Goal: Task Accomplishment & Management: Manage account settings

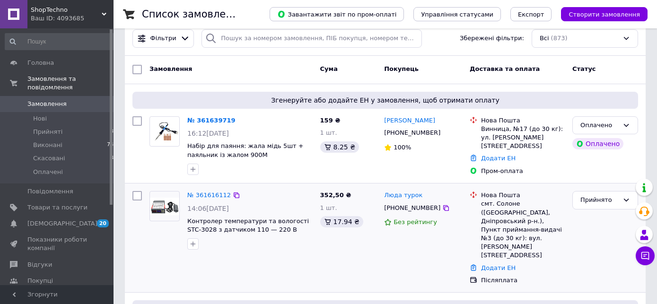
scroll to position [149, 0]
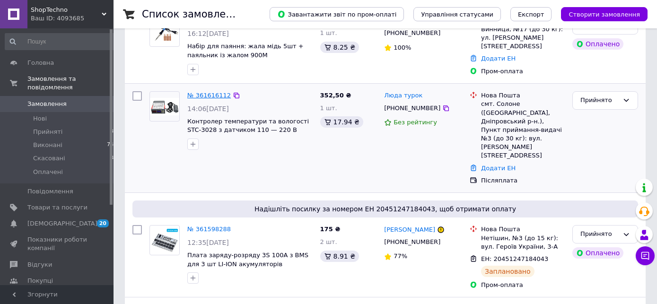
click at [205, 95] on link "№ 361616112" at bounding box center [209, 95] width 44 height 7
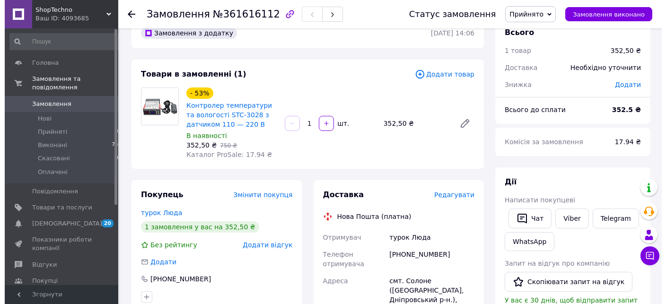
scroll to position [50, 0]
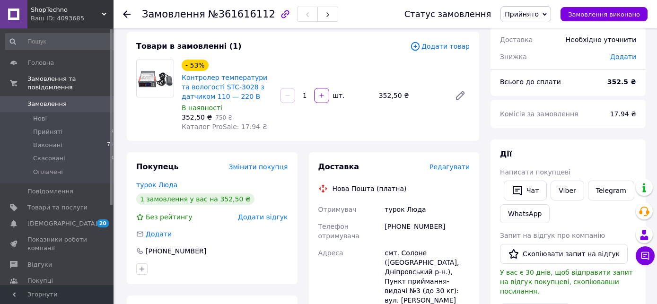
click at [457, 168] on span "Редагувати" at bounding box center [449, 167] width 40 height 8
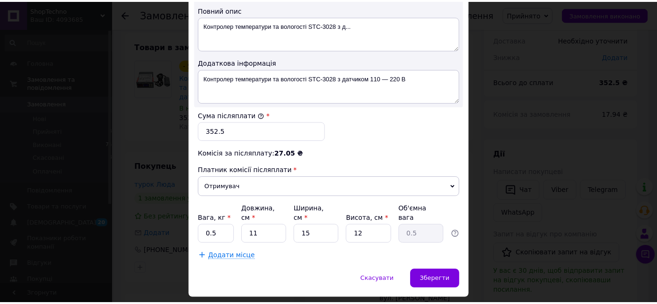
scroll to position [547, 0]
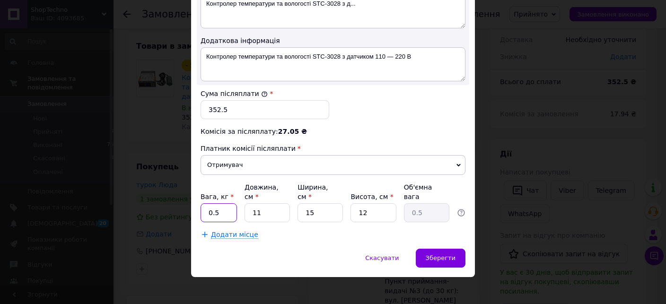
click at [224, 206] on input "0.5" at bounding box center [219, 212] width 36 height 19
type input "0.15"
click at [258, 212] on input "11" at bounding box center [266, 212] width 45 height 19
type input "1"
type input "0.1"
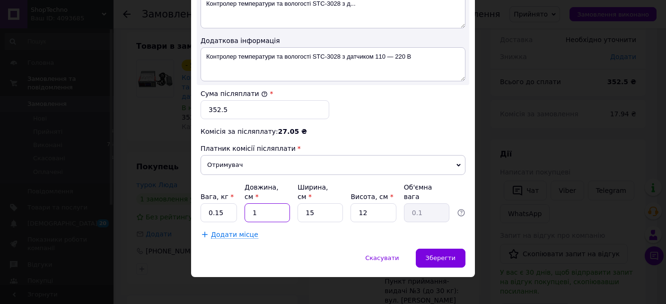
type input "17"
type input "0.77"
type input "17"
click at [330, 203] on input "15" at bounding box center [319, 212] width 45 height 19
type input "1"
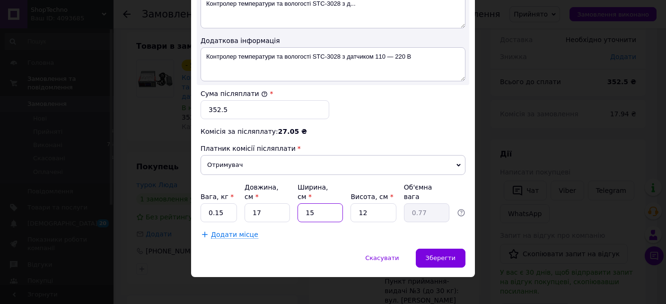
type input "0.1"
type input "14"
type input "0.71"
type input "14"
click at [352, 204] on input "12" at bounding box center [372, 212] width 45 height 19
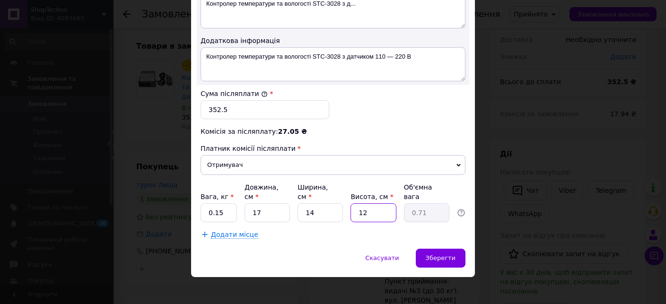
click at [352, 204] on input "12" at bounding box center [372, 212] width 45 height 19
type input "4"
type input "0.24"
type input "4"
click at [425, 254] on div "Зберегти" at bounding box center [441, 258] width 50 height 19
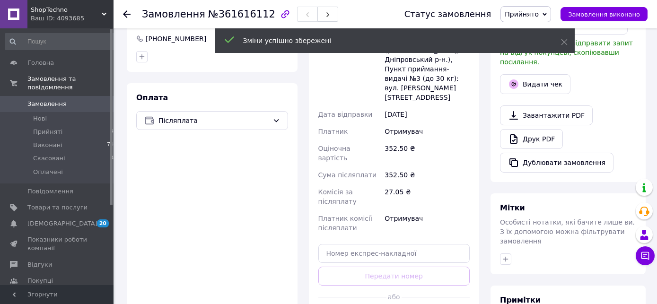
scroll to position [349, 0]
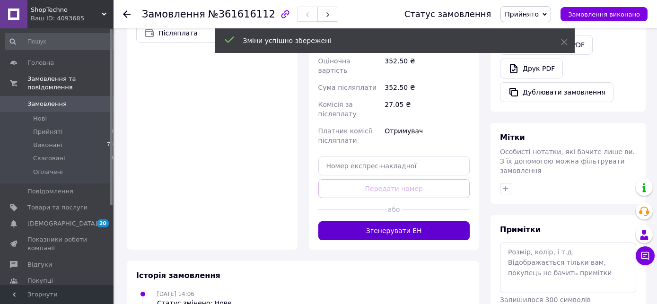
click at [401, 221] on button "Згенерувати ЕН" at bounding box center [394, 230] width 152 height 19
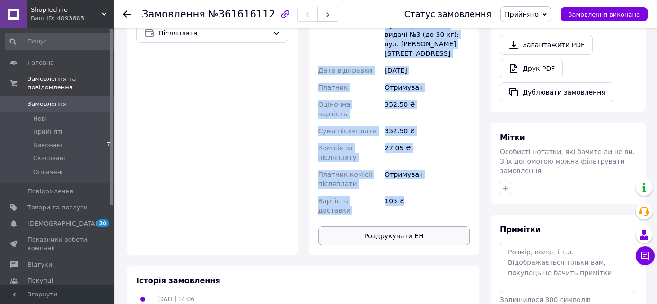
drag, startPoint x: 330, startPoint y: 37, endPoint x: 420, endPoint y: 183, distance: 171.4
copy div "Нова Пошта (платна) Номер накладної 20451247350103 Статус відправлення Запланов…"
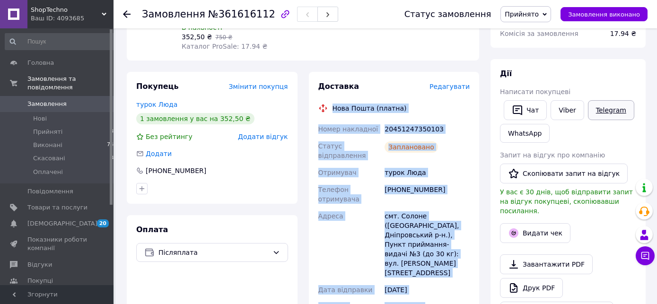
scroll to position [100, 0]
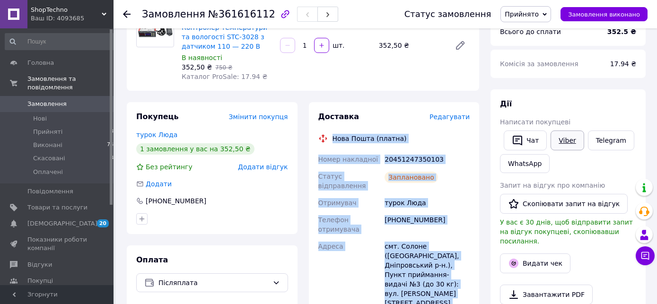
click at [568, 136] on link "Viber" at bounding box center [566, 141] width 33 height 20
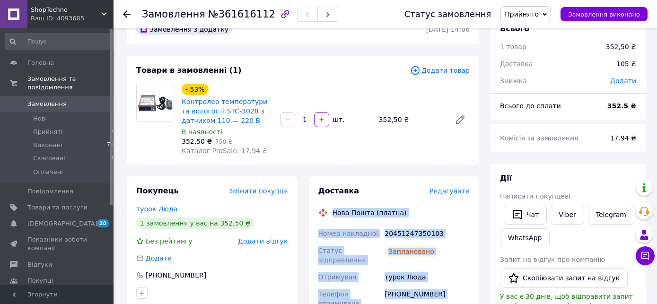
scroll to position [0, 0]
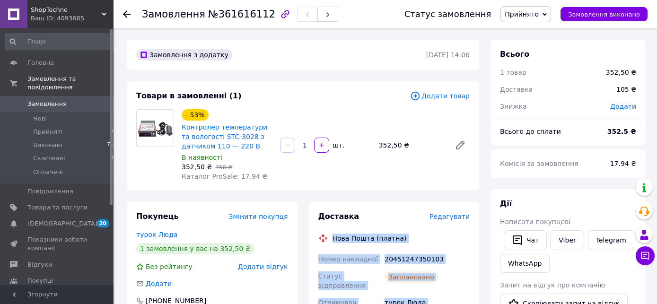
drag, startPoint x: 54, startPoint y: 90, endPoint x: 85, endPoint y: 90, distance: 30.3
click at [55, 96] on link "Замовлення 0" at bounding box center [61, 104] width 122 height 16
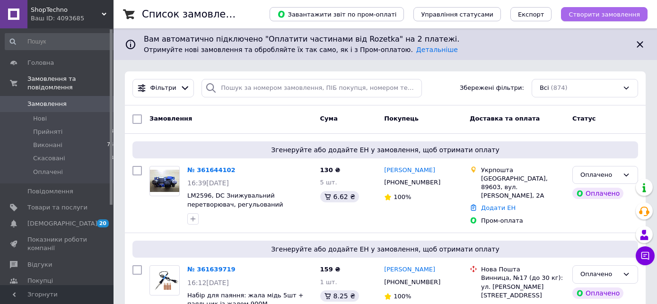
click at [580, 14] on span "Створити замовлення" at bounding box center [603, 14] width 71 height 7
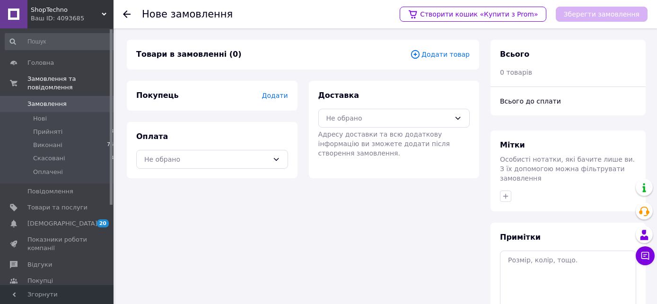
click at [445, 54] on span "Додати товар" at bounding box center [440, 54] width 60 height 10
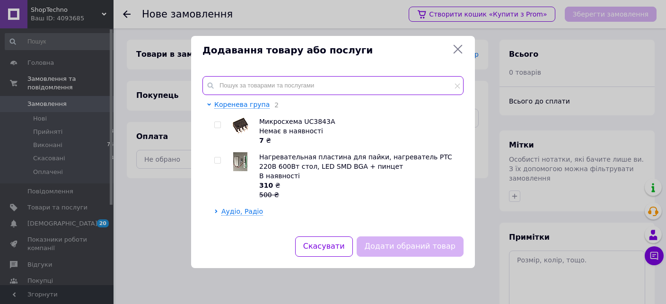
click at [364, 81] on input "text" at bounding box center [332, 85] width 261 height 19
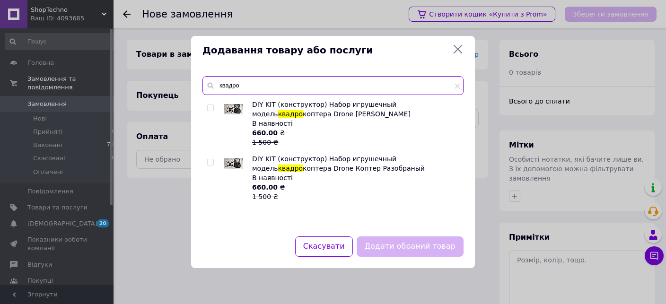
type input "квадро"
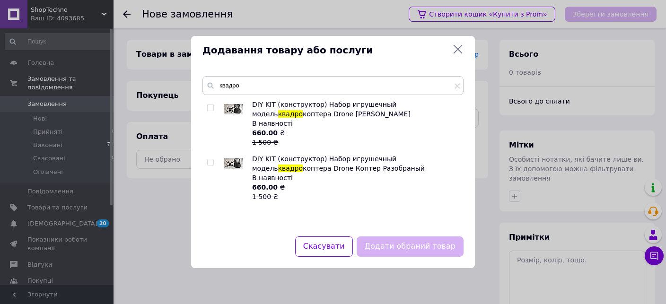
click at [212, 168] on div at bounding box center [211, 177] width 9 height 47
click at [211, 164] on input "checkbox" at bounding box center [210, 162] width 6 height 6
checkbox input "true"
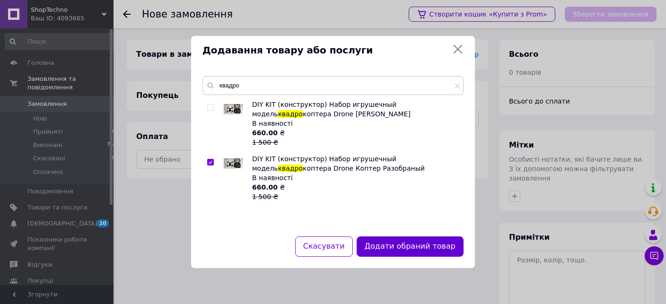
click at [384, 249] on button "Додати обраний товар" at bounding box center [410, 246] width 107 height 20
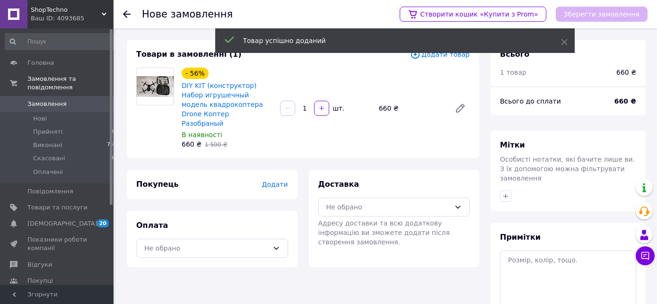
click at [452, 57] on span "Додати товар" at bounding box center [440, 54] width 60 height 10
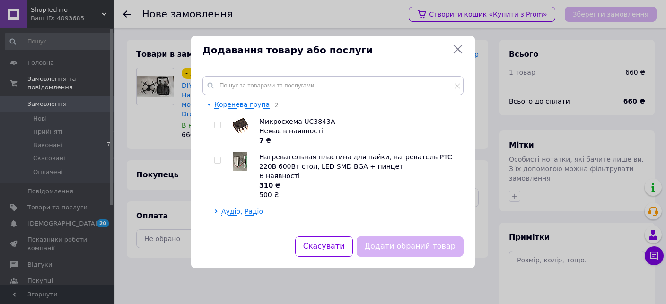
click at [456, 52] on icon at bounding box center [458, 49] width 9 height 9
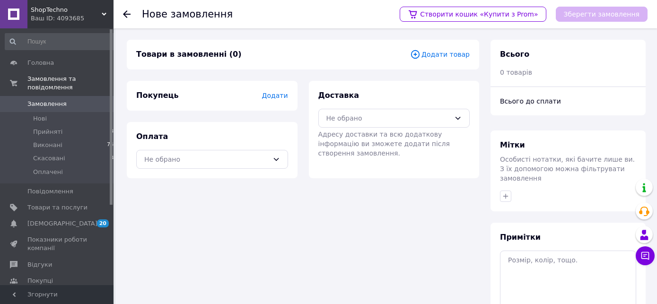
click at [441, 54] on span "Додати товар" at bounding box center [440, 54] width 60 height 10
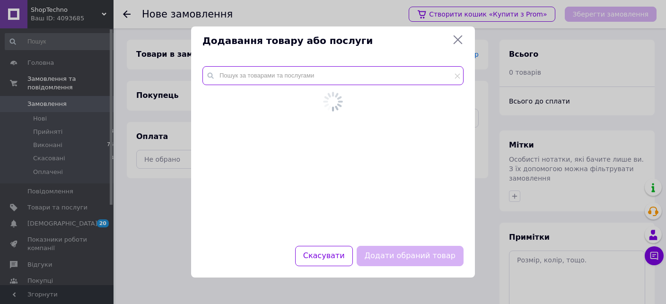
click at [410, 78] on input "text" at bounding box center [332, 75] width 261 height 19
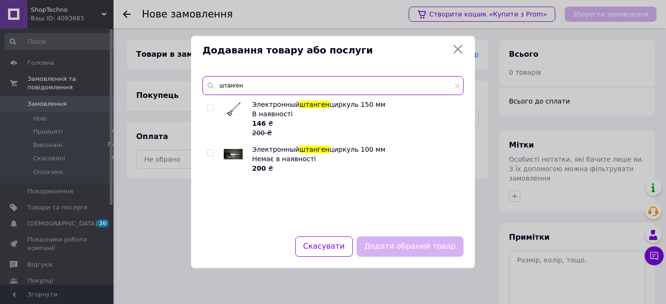
type input "штанген"
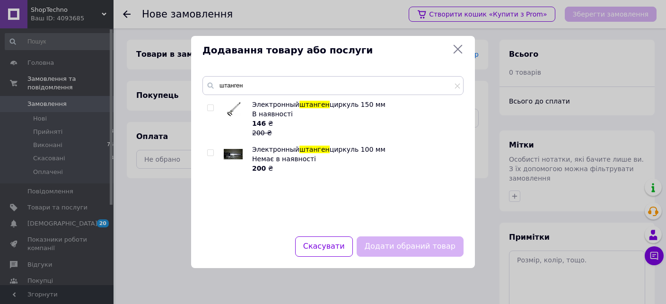
click at [210, 102] on div at bounding box center [211, 119] width 9 height 38
click at [213, 107] on input "checkbox" at bounding box center [210, 108] width 6 height 6
checkbox input "true"
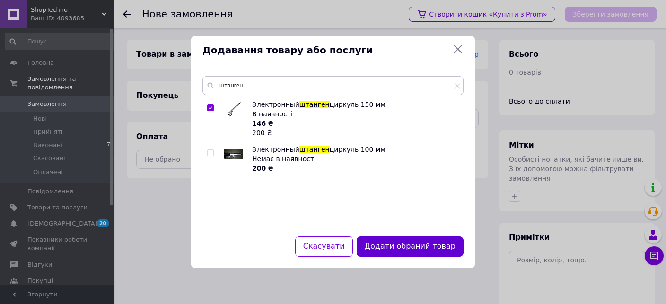
click at [418, 251] on button "Додати обраний товар" at bounding box center [410, 246] width 107 height 20
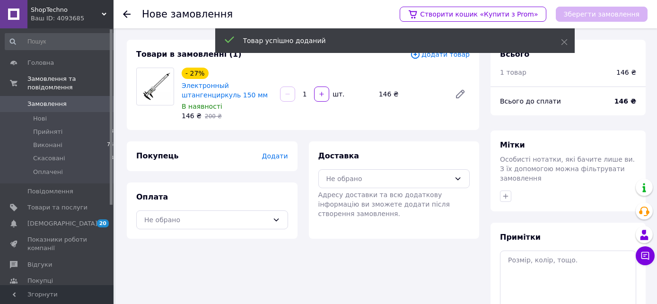
click at [455, 58] on span "Додати товар" at bounding box center [440, 54] width 60 height 10
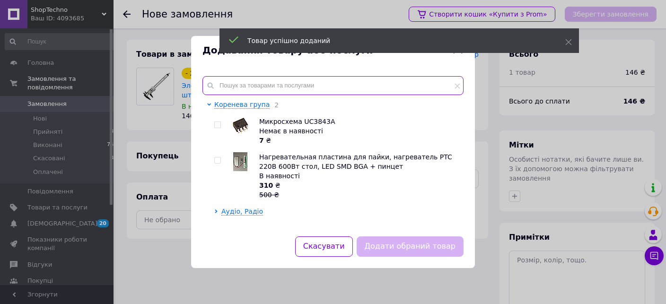
click at [362, 93] on input "text" at bounding box center [332, 85] width 261 height 19
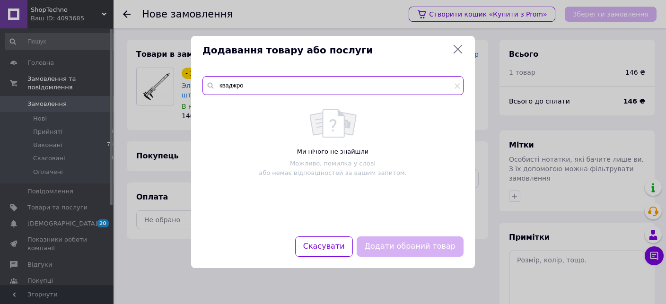
click at [275, 86] on input "кваджро" at bounding box center [332, 85] width 261 height 19
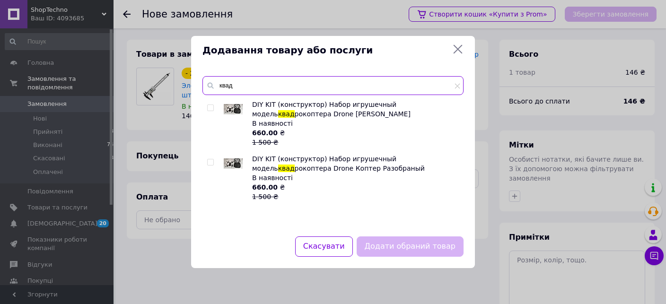
type input "квад"
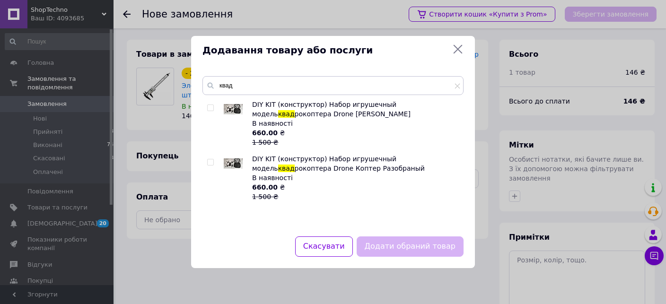
click at [210, 159] on span at bounding box center [210, 162] width 7 height 7
click at [210, 159] on input "checkbox" at bounding box center [210, 162] width 6 height 6
checkbox input "true"
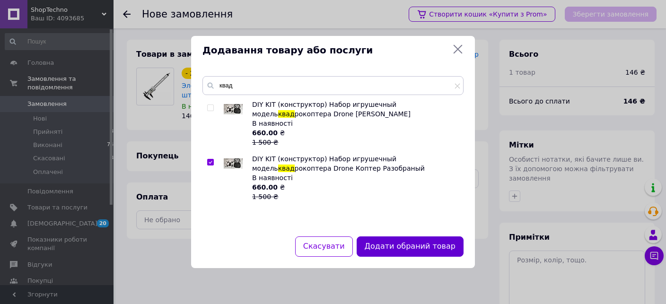
click at [410, 242] on button "Додати обраний товар" at bounding box center [410, 246] width 107 height 20
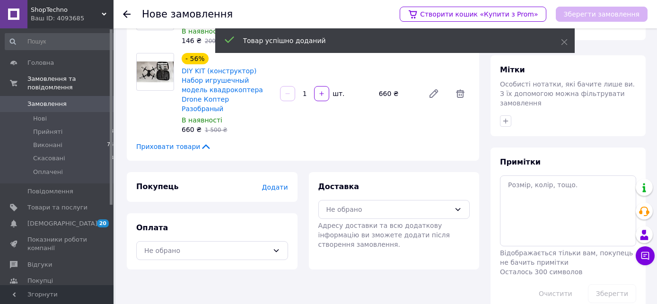
scroll to position [94, 0]
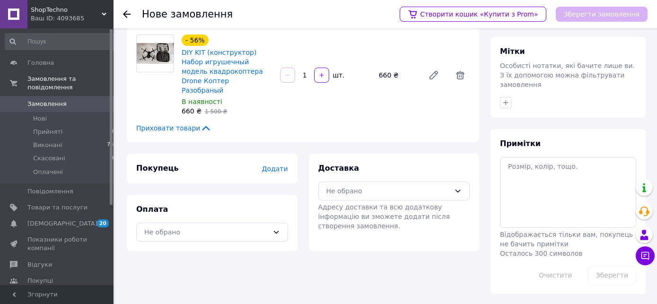
click at [279, 165] on span "Додати" at bounding box center [275, 169] width 26 height 8
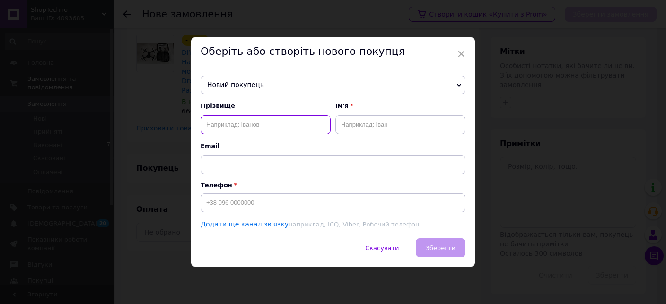
click at [256, 122] on input "text" at bounding box center [266, 124] width 130 height 19
type input "Слабиня"
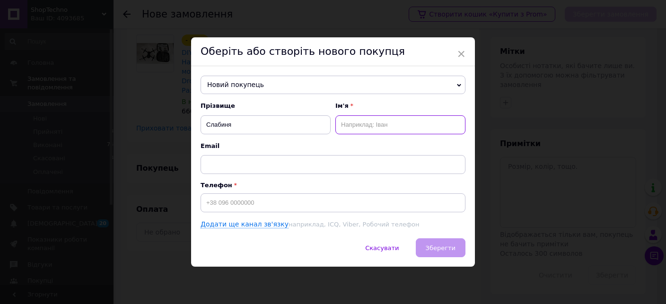
click at [424, 119] on input "text" at bounding box center [400, 124] width 130 height 19
type input "В"
type input "[PERSON_NAME]"
click at [248, 202] on input at bounding box center [333, 202] width 265 height 19
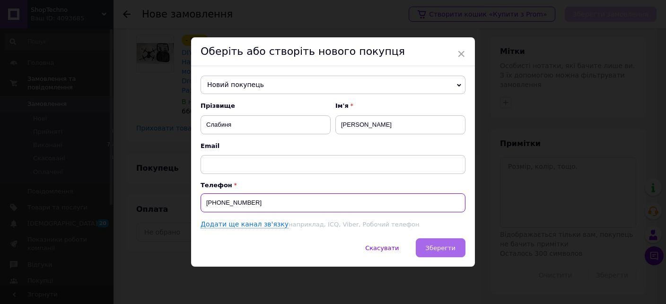
type input "[PHONE_NUMBER]"
click at [427, 250] on span "Зберегти" at bounding box center [441, 247] width 30 height 7
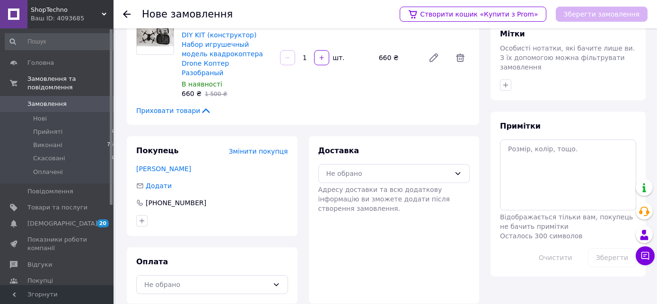
scroll to position [113, 0]
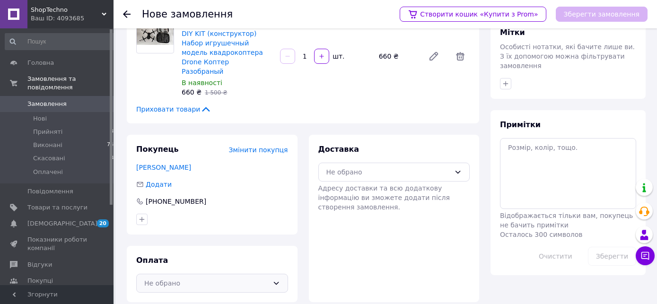
click at [210, 278] on div "Не обрано" at bounding box center [206, 283] width 124 height 10
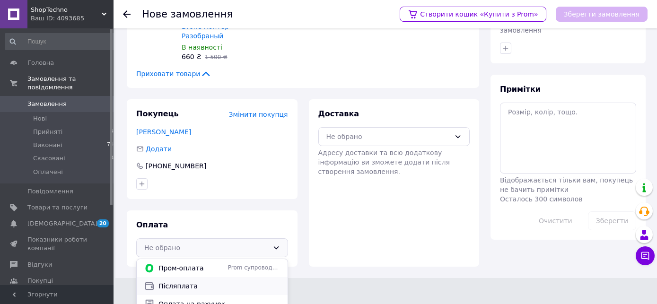
click at [209, 281] on span "Післяплата" at bounding box center [219, 285] width 122 height 9
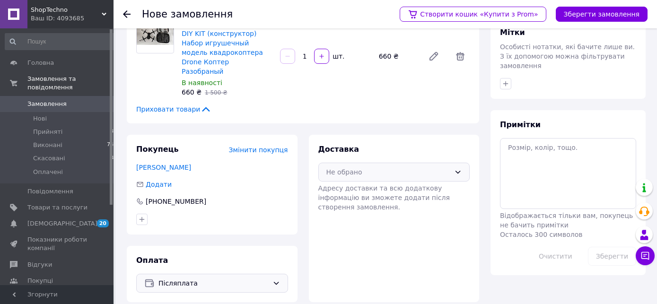
click at [437, 167] on div "Не обрано" at bounding box center [388, 172] width 124 height 10
click at [411, 188] on span "Нова Пошта (платна)" at bounding box center [401, 192] width 122 height 9
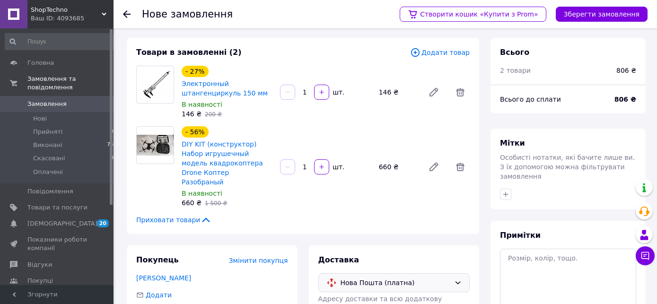
scroll to position [0, 0]
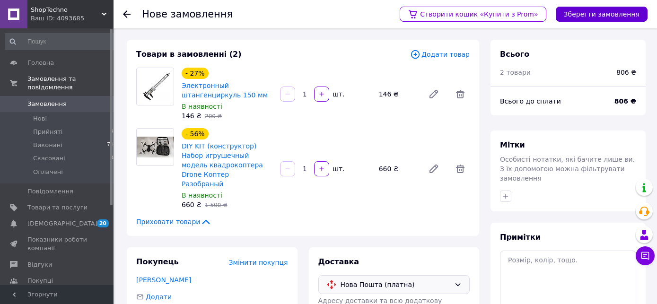
click at [605, 11] on button "Зберегти замовлення" at bounding box center [602, 14] width 92 height 15
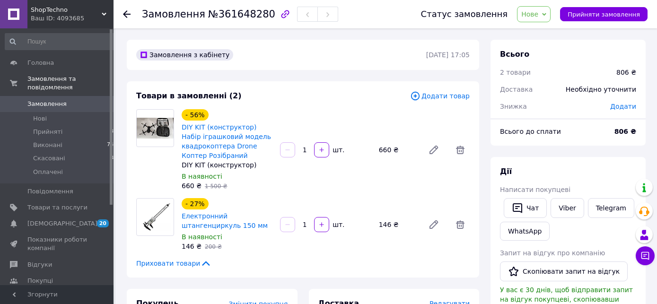
click at [620, 105] on span "Додати" at bounding box center [623, 107] width 26 height 8
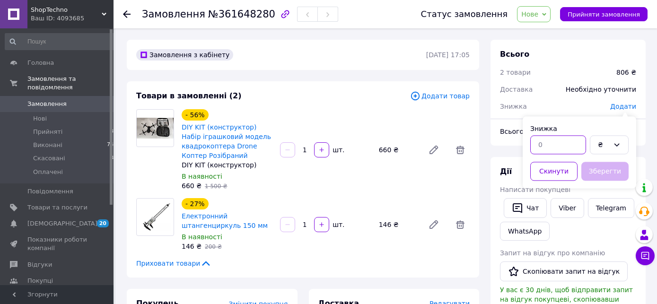
click at [562, 137] on input "text" at bounding box center [558, 144] width 56 height 19
type input "15"
click at [605, 171] on button "Зберегти" at bounding box center [604, 171] width 47 height 19
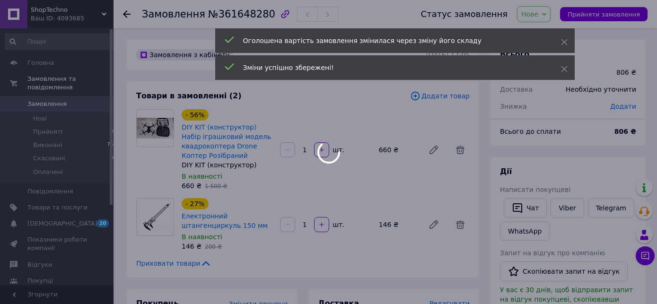
click at [619, 17] on div at bounding box center [328, 152] width 657 height 304
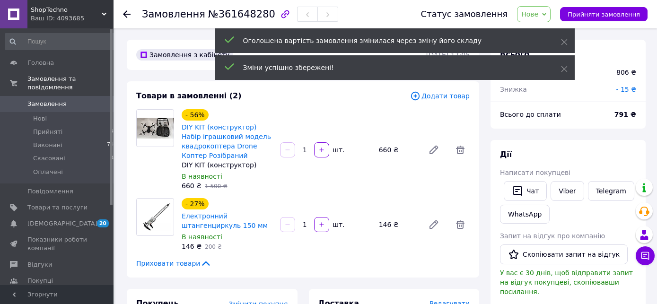
click at [619, 17] on span "Прийняти замовлення" at bounding box center [603, 14] width 72 height 7
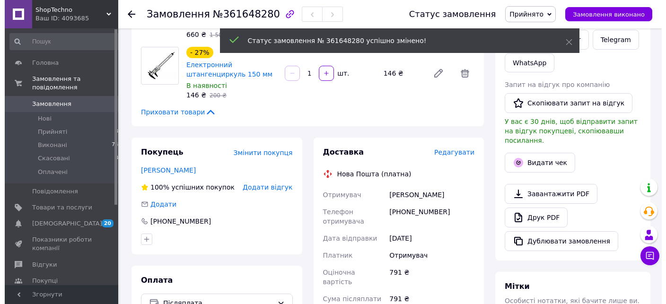
scroll to position [149, 0]
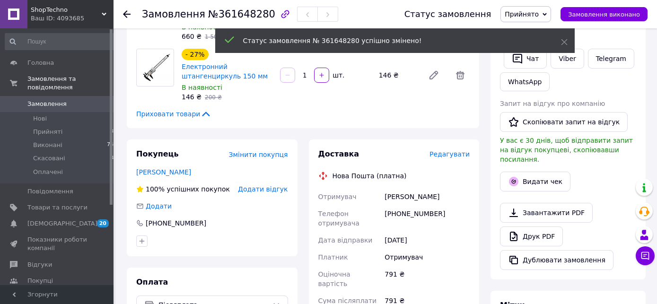
click at [457, 156] on span "Редагувати" at bounding box center [449, 154] width 40 height 8
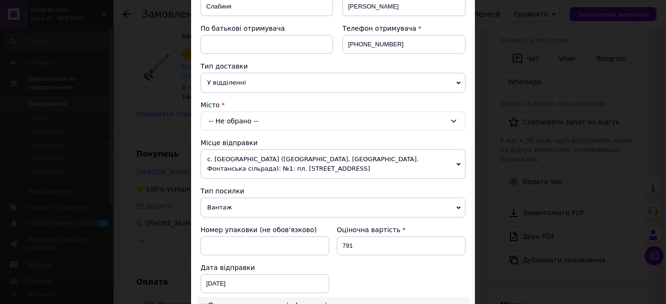
scroll to position [162, 0]
click at [294, 123] on div "-- Не обрано --" at bounding box center [333, 121] width 265 height 19
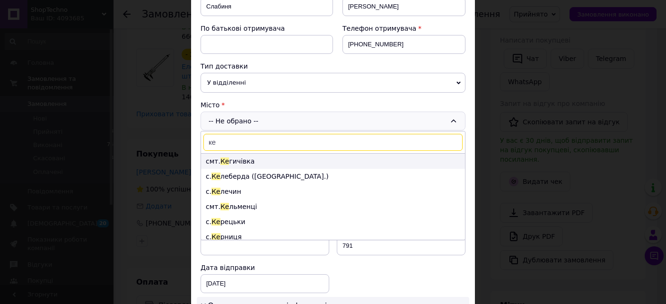
type input "ке"
click at [244, 159] on li "смт. Ке [GEOGRAPHIC_DATA]" at bounding box center [333, 161] width 264 height 15
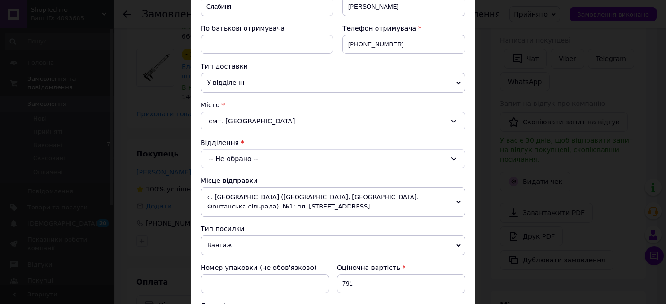
click at [255, 152] on div "-- Не обрано --" at bounding box center [333, 158] width 265 height 19
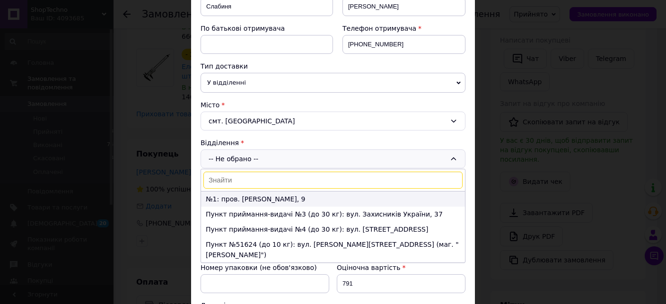
click at [260, 195] on li "№1: пров. [PERSON_NAME], 9" at bounding box center [333, 199] width 264 height 15
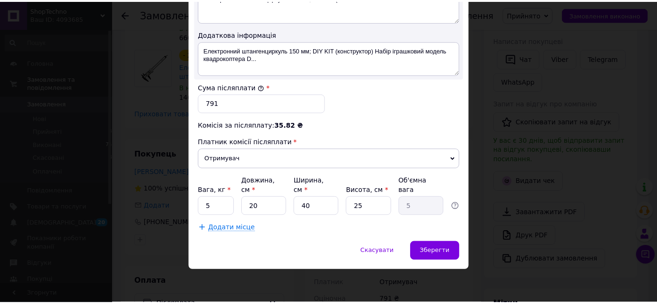
scroll to position [547, 0]
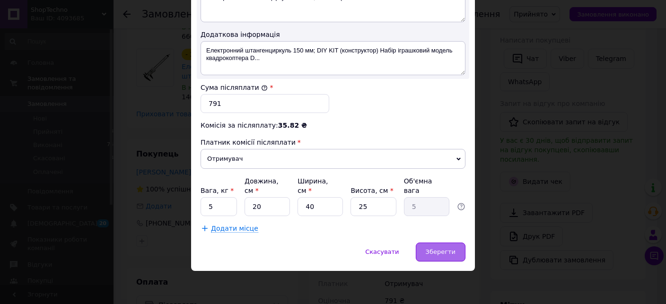
click at [430, 246] on div "Зберегти" at bounding box center [441, 252] width 50 height 19
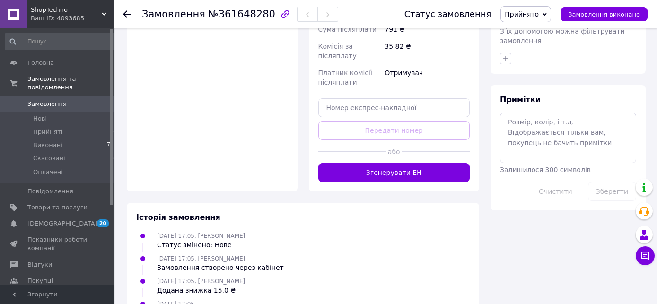
scroll to position [449, 0]
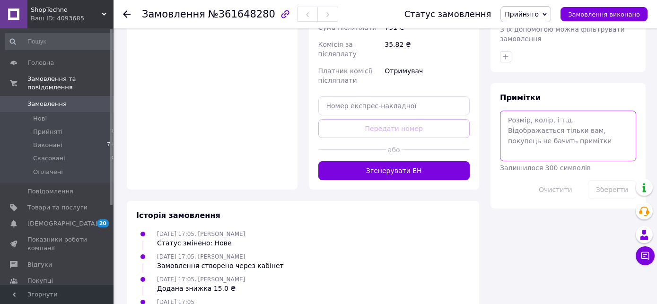
paste textarea "20451247389218"
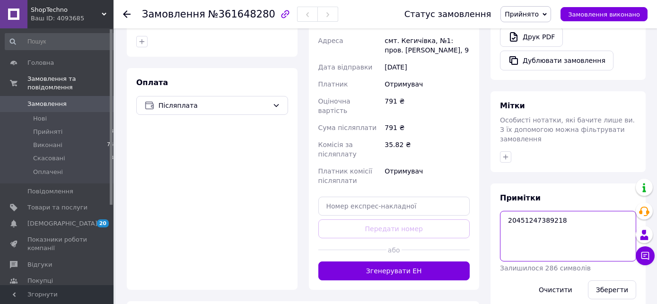
scroll to position [349, 0]
type textarea "20451247389218 ттн"
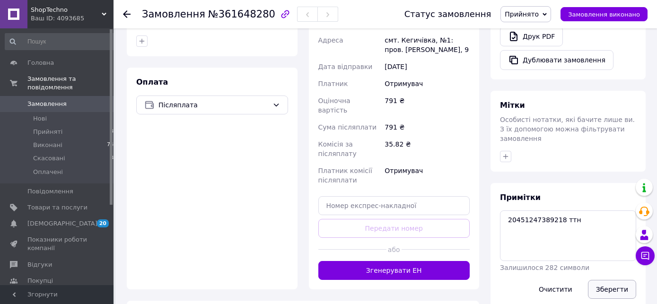
click at [610, 280] on button "Зберегти" at bounding box center [612, 289] width 48 height 19
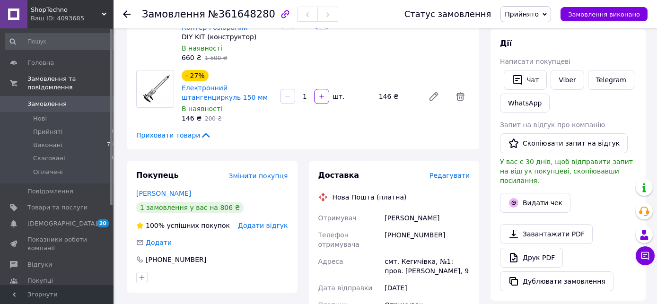
scroll to position [65, 0]
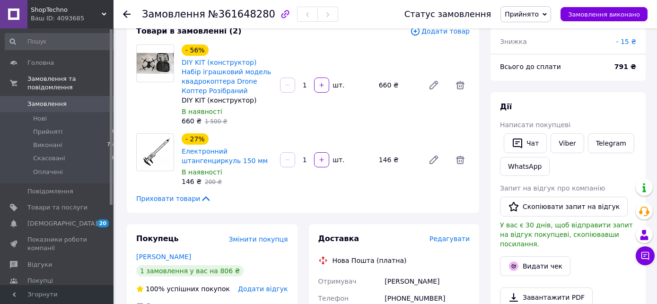
click at [35, 100] on span "Замовлення" at bounding box center [46, 104] width 39 height 9
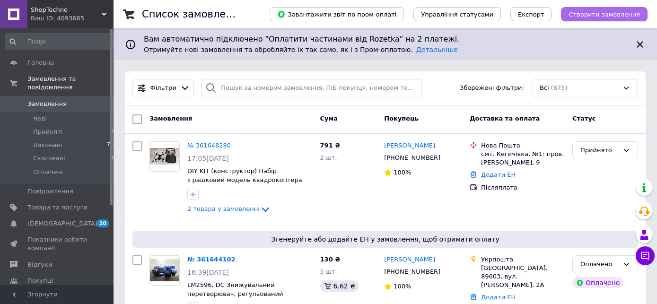
click at [580, 12] on span "Створити замовлення" at bounding box center [603, 14] width 71 height 7
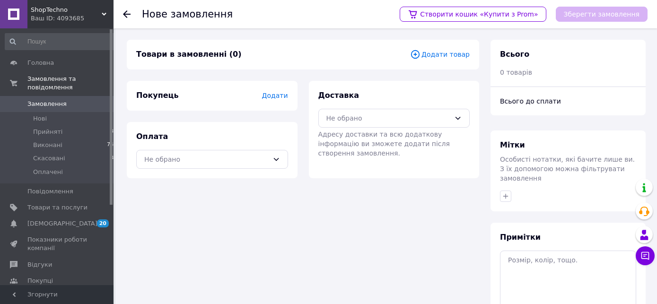
click at [452, 57] on span "Додати товар" at bounding box center [440, 54] width 60 height 10
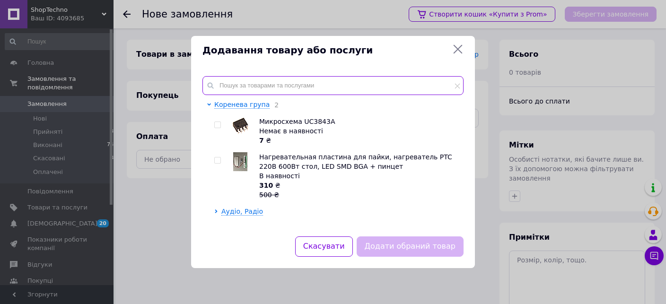
click at [336, 86] on input "text" at bounding box center [332, 85] width 261 height 19
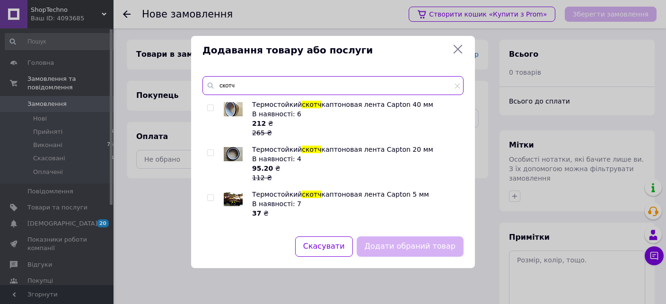
type input "скотч"
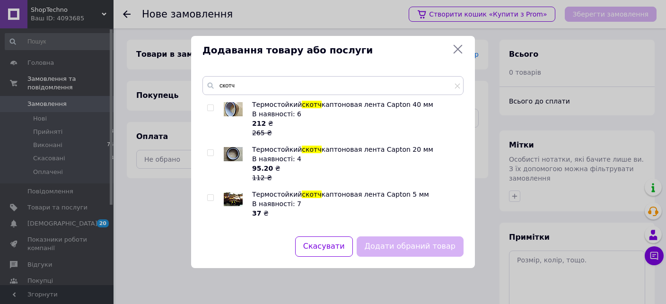
click at [208, 152] on input "checkbox" at bounding box center [210, 153] width 6 height 6
checkbox input "true"
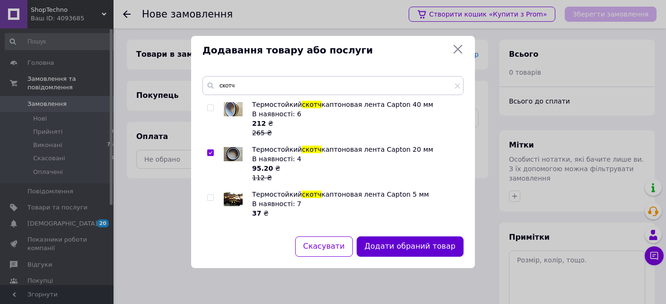
click at [381, 243] on button "Додати обраний товар" at bounding box center [410, 246] width 107 height 20
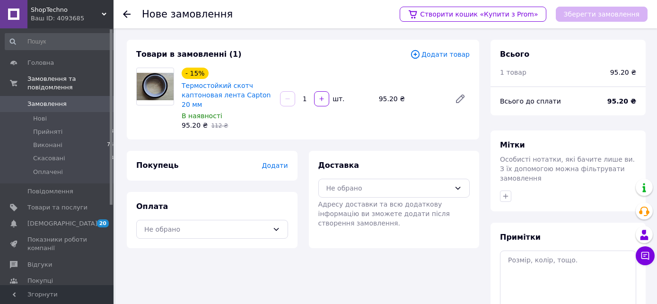
click at [452, 56] on span "Додати товар" at bounding box center [440, 54] width 60 height 10
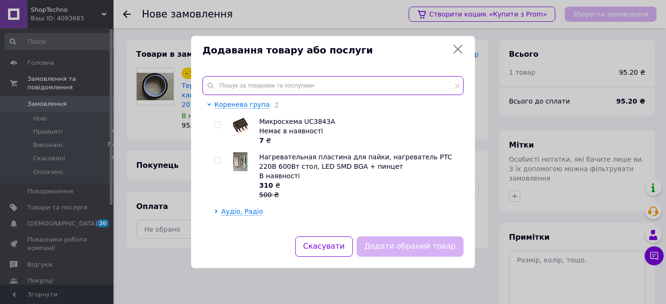
click at [356, 85] on input "text" at bounding box center [332, 85] width 261 height 19
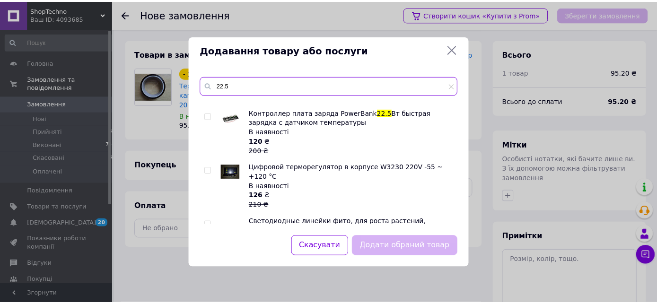
scroll to position [606, 0]
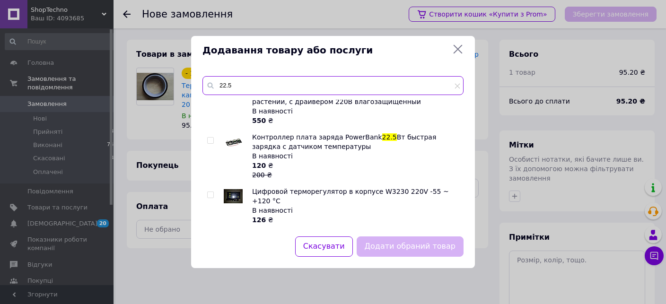
type input "22.5"
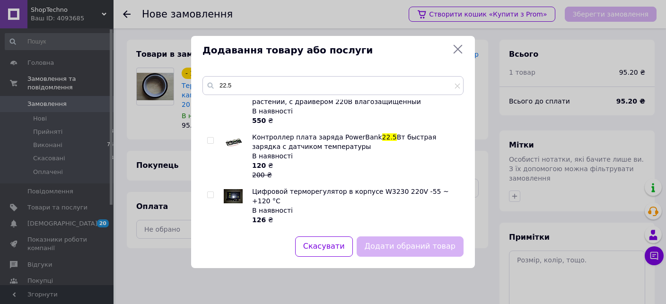
click at [211, 141] on input "checkbox" at bounding box center [210, 141] width 6 height 6
checkbox input "true"
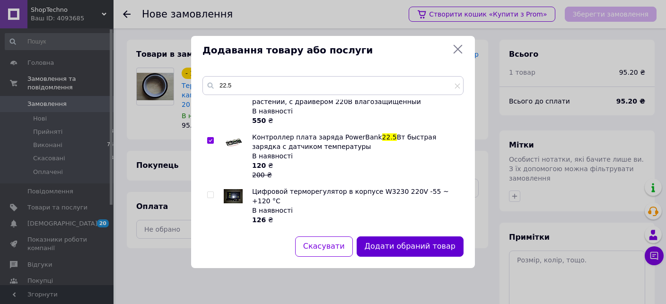
click at [387, 236] on button "Додати обраний товар" at bounding box center [410, 246] width 107 height 20
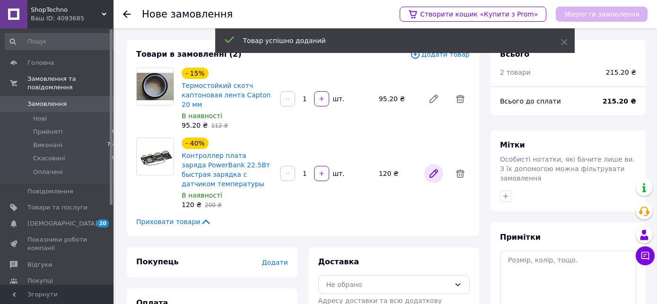
click at [433, 173] on icon at bounding box center [434, 174] width 8 height 8
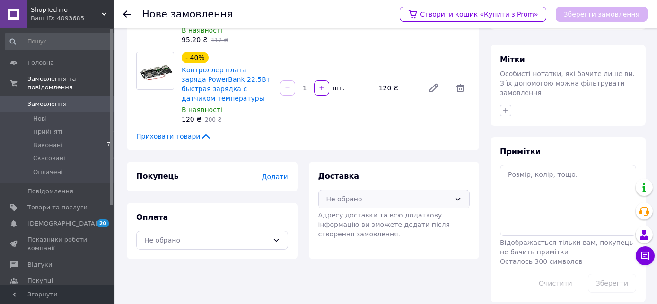
scroll to position [94, 0]
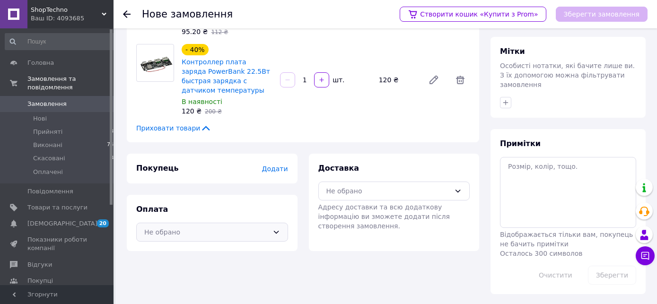
click at [254, 228] on div "Не обрано" at bounding box center [206, 232] width 124 height 10
click at [204, 269] on span "Післяплата" at bounding box center [219, 270] width 122 height 9
click at [270, 168] on span "Додати" at bounding box center [275, 169] width 26 height 8
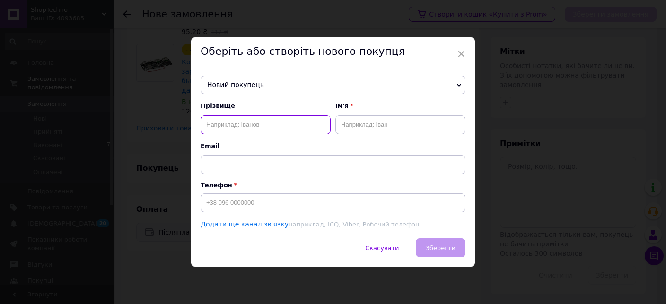
click at [315, 127] on input "text" at bounding box center [266, 124] width 130 height 19
type input "Шеин"
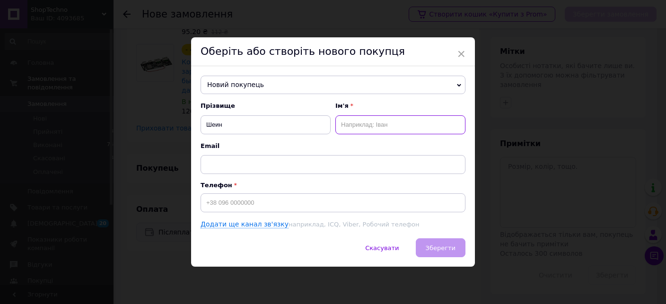
click at [343, 124] on input "text" at bounding box center [400, 124] width 130 height 19
type input "Радослав"
click at [274, 207] on input at bounding box center [333, 202] width 265 height 19
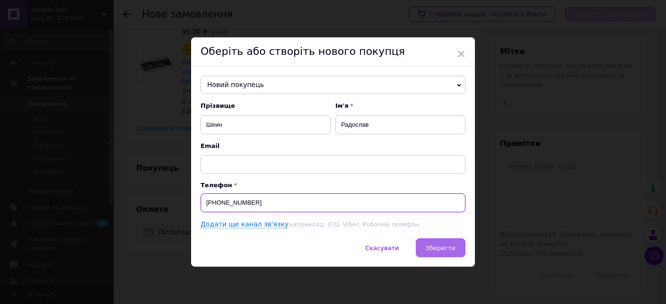
type input "[PHONE_NUMBER]"
click at [427, 239] on button "Зберегти" at bounding box center [441, 247] width 50 height 19
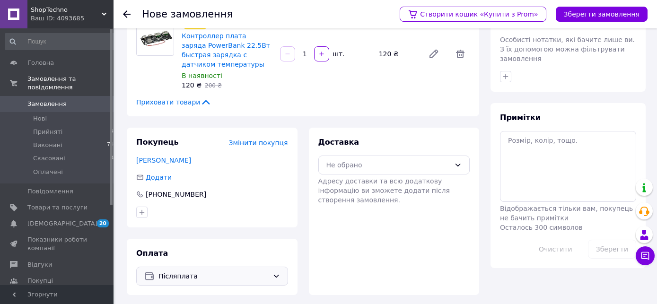
scroll to position [122, 0]
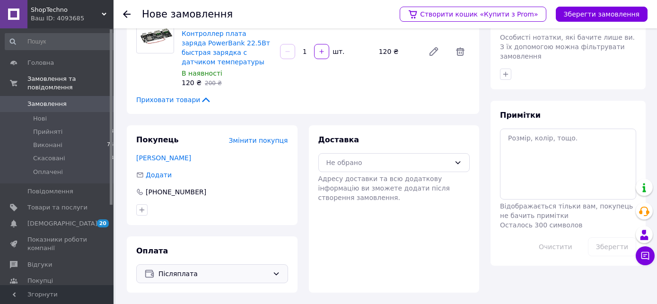
click at [424, 153] on div "Доставка Не обрано Адресу доставки та всю додаткову інформацію ви зможете додат…" at bounding box center [394, 169] width 152 height 68
click at [401, 176] on span "Адресу доставки та всю додаткову інформацію ви зможете додати після створення з…" at bounding box center [383, 188] width 131 height 26
click at [401, 166] on div "Не обрано" at bounding box center [388, 162] width 124 height 10
click at [388, 185] on span "Нова Пошта (платна)" at bounding box center [401, 182] width 122 height 9
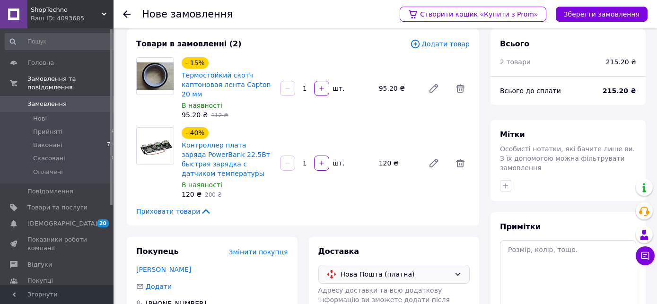
scroll to position [0, 0]
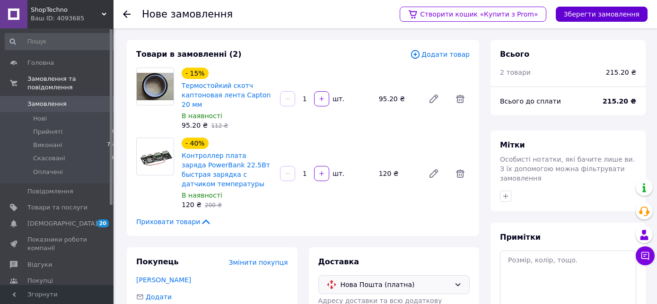
click at [607, 17] on button "Зберегти замовлення" at bounding box center [602, 14] width 92 height 15
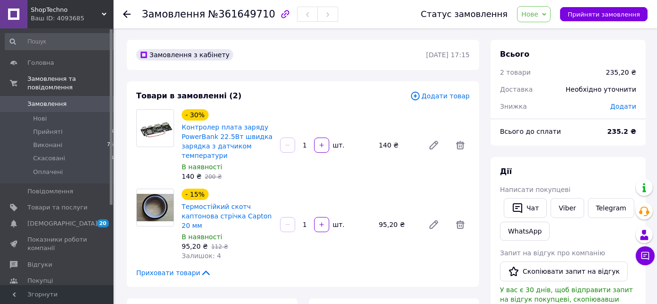
click at [628, 103] on span "Додати" at bounding box center [623, 107] width 26 height 8
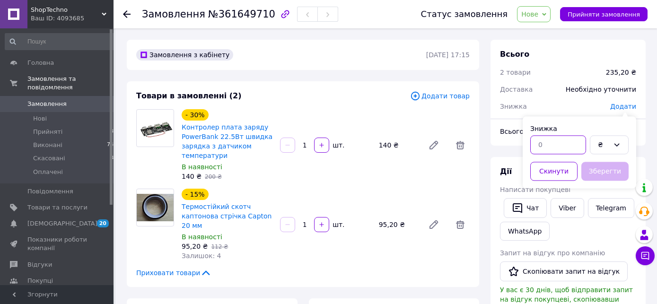
click at [559, 144] on input "text" at bounding box center [558, 144] width 56 height 19
type input "2"
click at [608, 169] on button "Зберегти" at bounding box center [604, 171] width 47 height 19
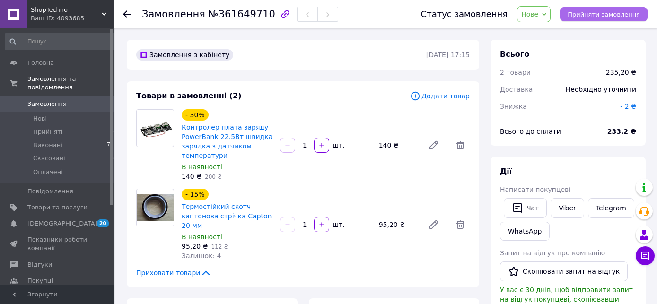
click at [607, 17] on span "Прийняти замовлення" at bounding box center [603, 14] width 72 height 7
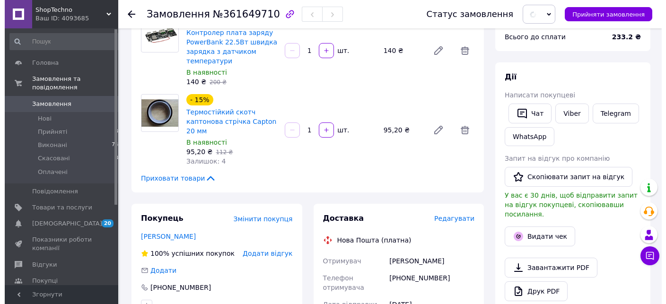
scroll to position [100, 0]
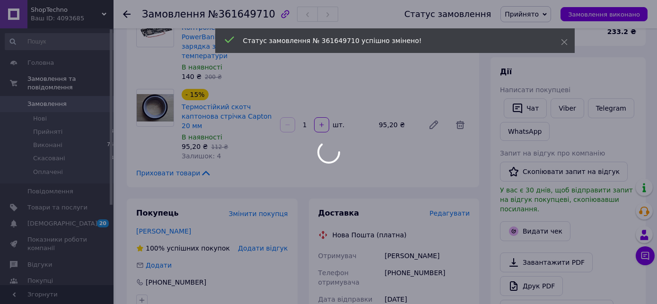
click at [447, 212] on div at bounding box center [328, 152] width 657 height 304
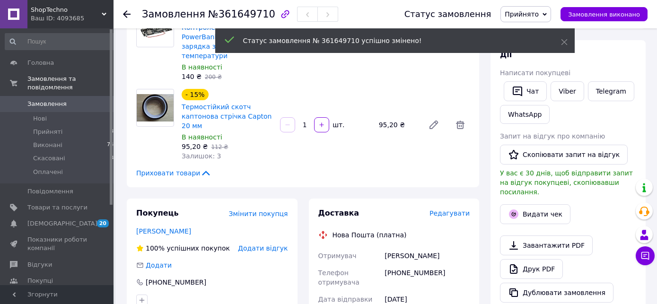
click at [446, 213] on span "Редагувати" at bounding box center [449, 213] width 40 height 8
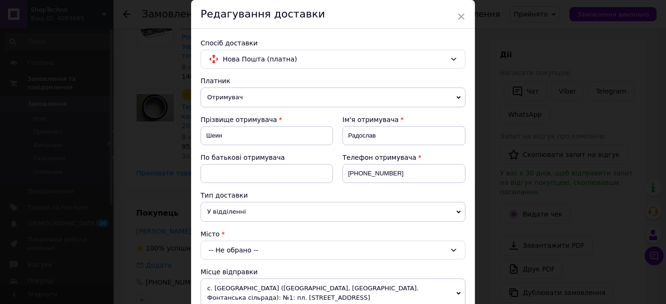
scroll to position [162, 0]
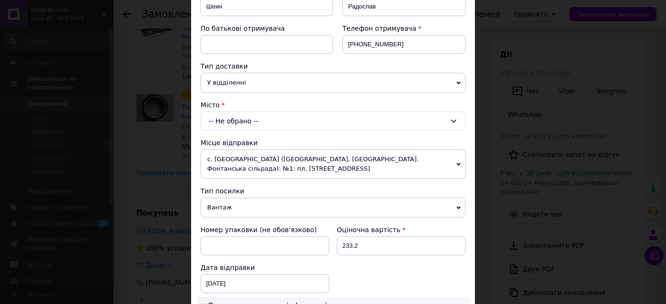
click at [278, 118] on div "-- Не обрано --" at bounding box center [333, 121] width 265 height 19
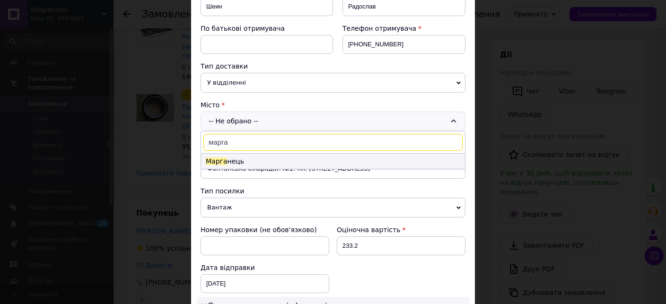
type input "марга"
click at [265, 158] on li "Марга нець" at bounding box center [333, 161] width 264 height 15
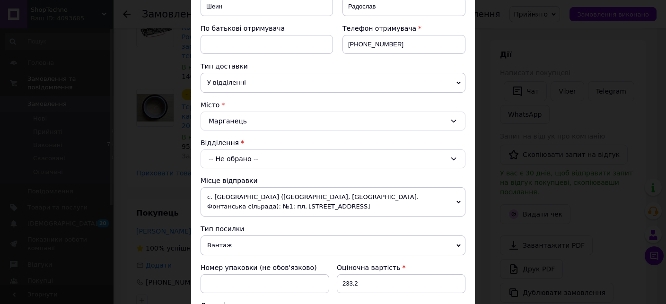
click at [291, 149] on div "-- Не обрано --" at bounding box center [333, 158] width 265 height 19
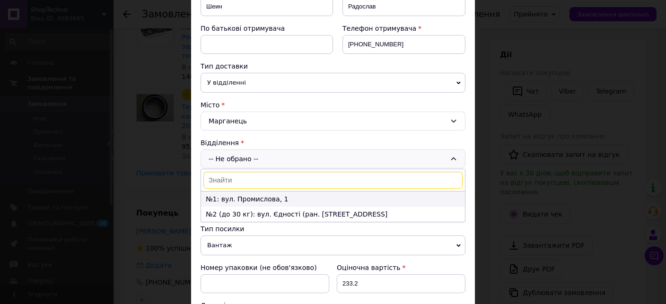
click at [271, 197] on li "№1: вул. Промислова, 1" at bounding box center [333, 199] width 264 height 15
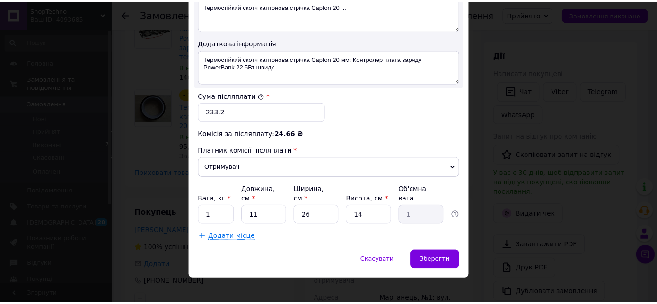
scroll to position [547, 0]
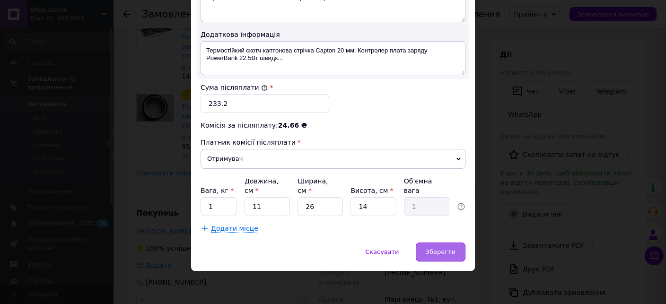
click at [429, 249] on span "Зберегти" at bounding box center [441, 251] width 30 height 7
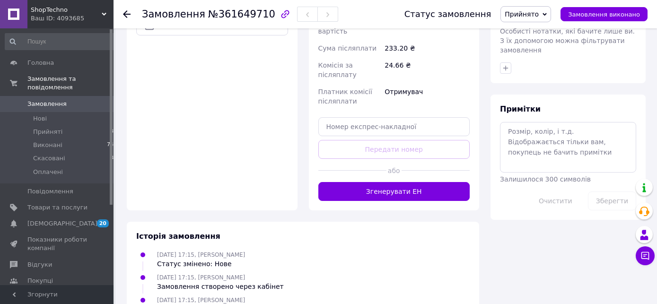
scroll to position [449, 0]
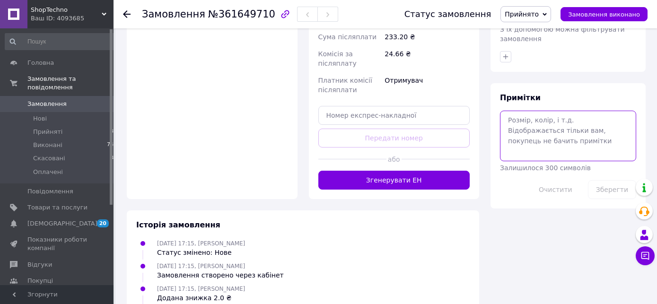
paste textarea "20451247399226"
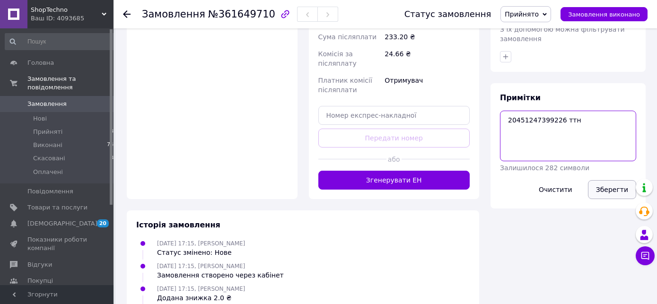
type textarea "20451247399226 ттн"
click at [615, 180] on button "Зберегти" at bounding box center [612, 189] width 48 height 19
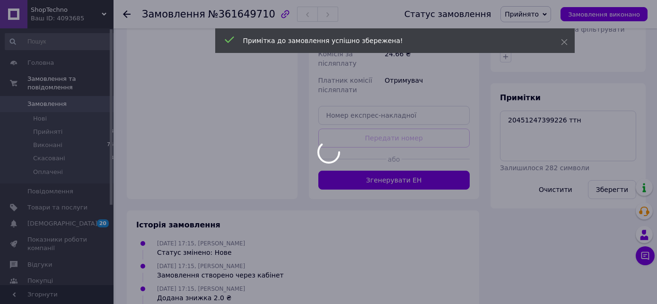
scroll to position [464, 0]
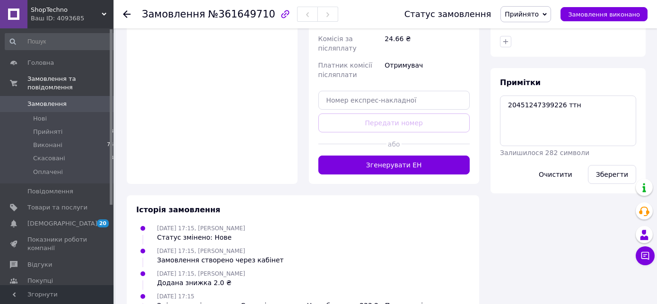
click at [52, 96] on link "Замовлення 0" at bounding box center [61, 104] width 122 height 16
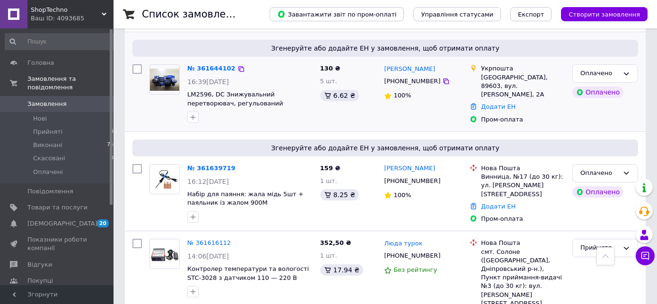
scroll to position [299, 0]
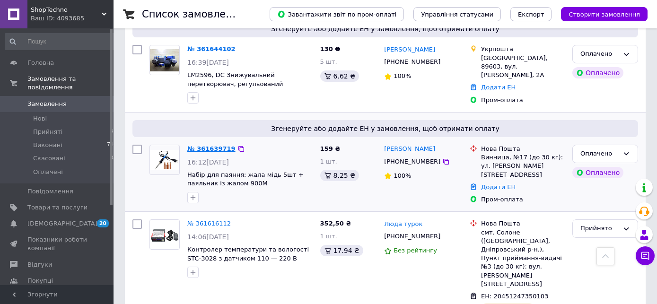
click at [210, 149] on link "№ 361639719" at bounding box center [211, 148] width 48 height 7
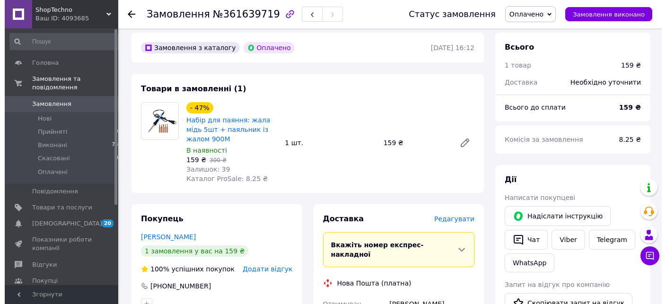
scroll to position [50, 0]
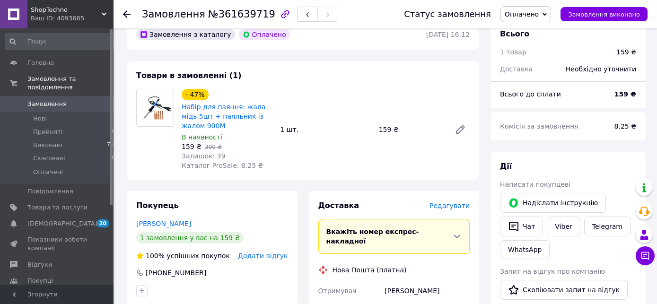
click at [449, 207] on span "Редагувати" at bounding box center [449, 206] width 40 height 8
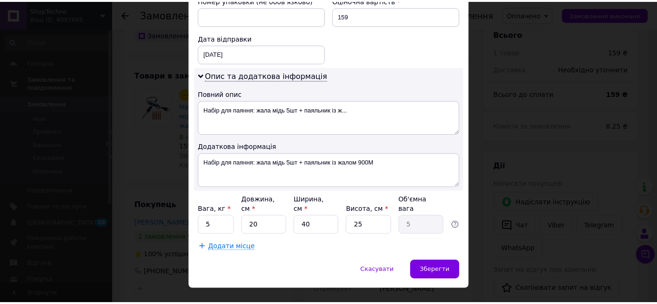
scroll to position [453, 0]
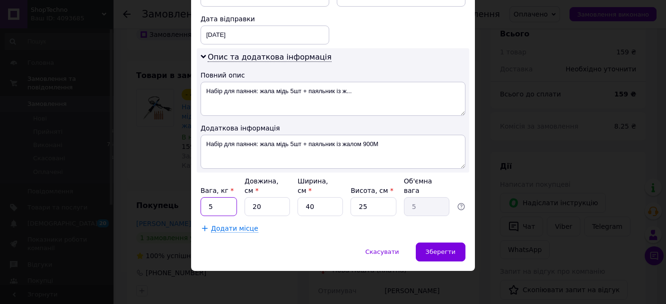
click at [219, 204] on input "5" at bounding box center [219, 206] width 36 height 19
click at [218, 204] on input "5" at bounding box center [219, 206] width 36 height 19
type input "0.15"
click at [312, 209] on input "40" at bounding box center [319, 206] width 45 height 19
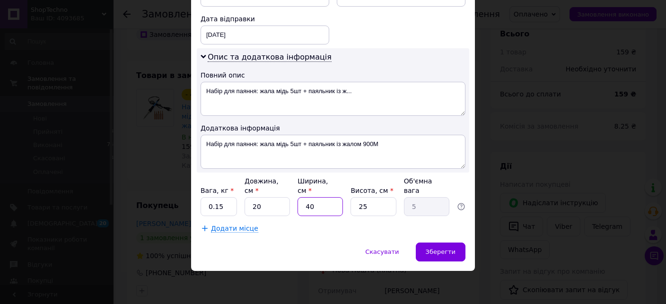
type input "1"
type input "0.13"
type input "10"
type input "1.25"
type input "10"
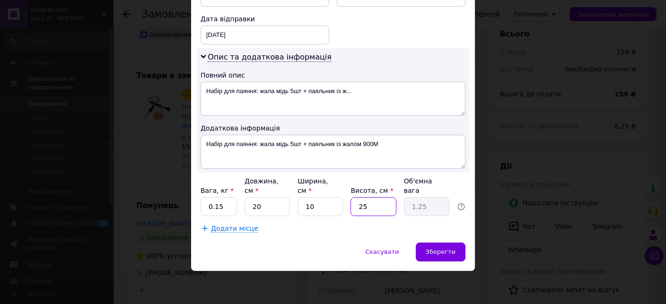
click at [375, 210] on input "25" at bounding box center [372, 206] width 45 height 19
type input "3"
type input "0.15"
type input "3"
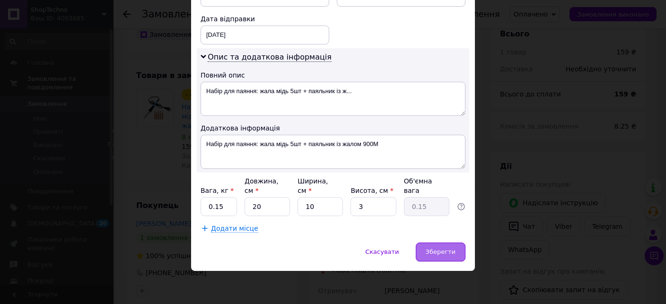
click at [439, 251] on span "Зберегти" at bounding box center [441, 251] width 30 height 7
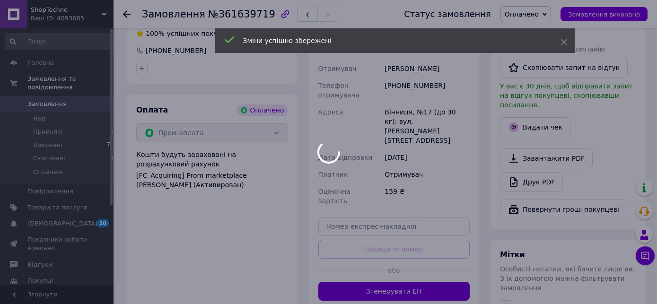
scroll to position [299, 0]
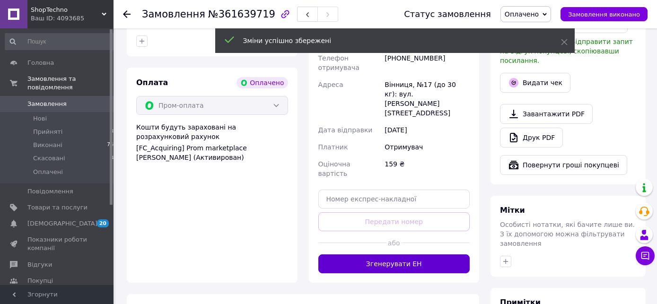
click at [396, 254] on button "Згенерувати ЕН" at bounding box center [394, 263] width 152 height 19
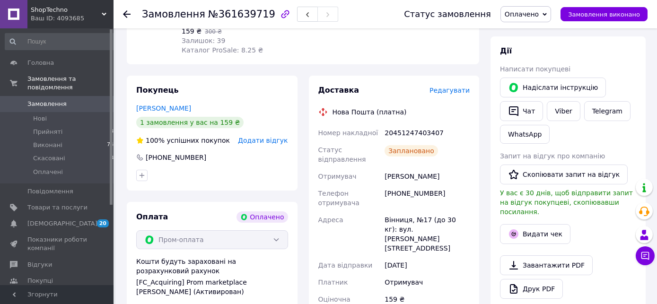
scroll to position [200, 0]
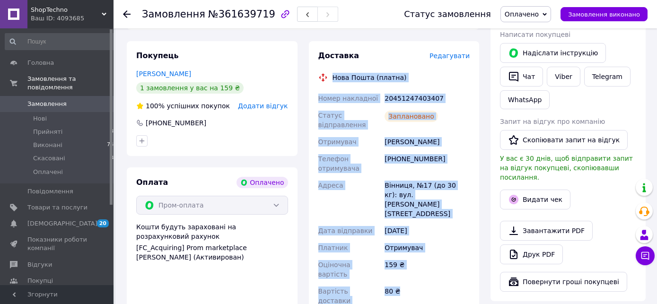
drag, startPoint x: 329, startPoint y: 72, endPoint x: 406, endPoint y: 250, distance: 193.8
click at [406, 258] on div "Доставка Редагувати Нова Пошта (платна) Номер накладної 20451247403407 Статус в…" at bounding box center [394, 193] width 152 height 285
copy div "Нова Пошта (платна) Номер накладної 20451247403407 Статус відправлення Запланов…"
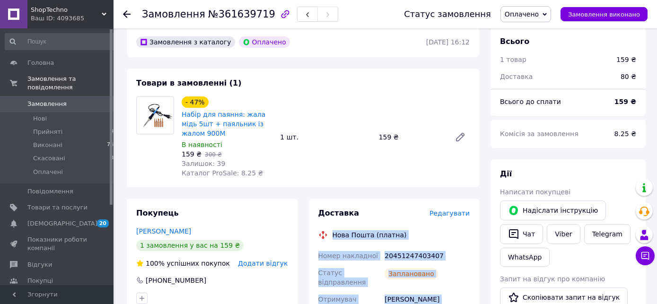
scroll to position [50, 0]
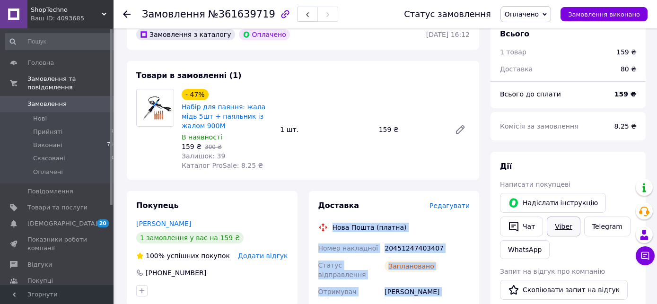
click at [568, 227] on link "Viber" at bounding box center [563, 227] width 33 height 20
click at [531, 228] on button "Чат" at bounding box center [521, 227] width 43 height 20
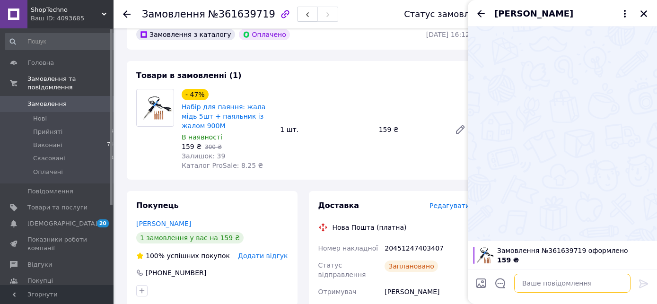
paste textarea "Нова Пошта (платна) Номер накладної 20451247403407 Статус відправлення Запланов…"
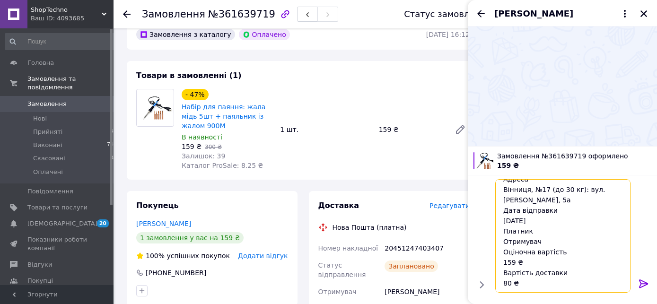
type textarea "Нова Пошта (платна) Номер накладної 20451247403407 Статус відправлення Запланов…"
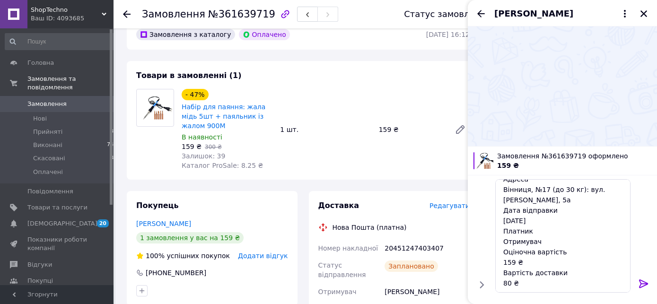
click at [642, 280] on icon at bounding box center [643, 283] width 11 height 11
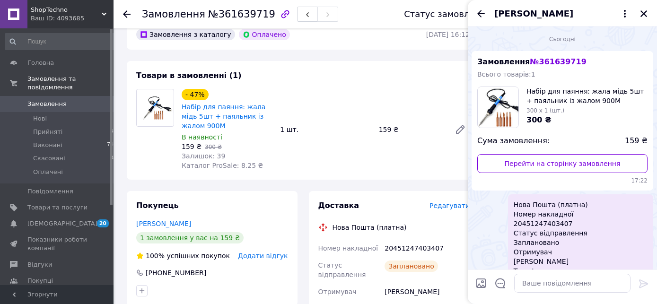
scroll to position [0, 0]
click at [37, 100] on span "Замовлення" at bounding box center [46, 104] width 39 height 9
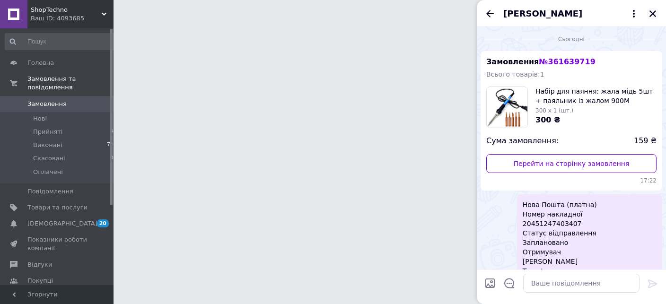
click at [654, 10] on icon "Закрити" at bounding box center [652, 13] width 9 height 9
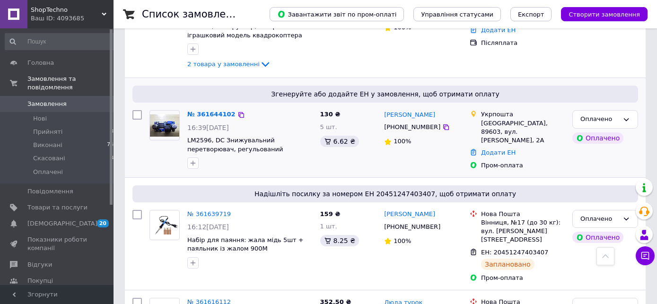
scroll to position [324, 0]
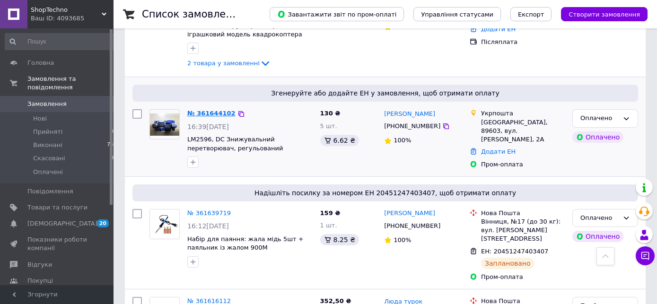
click at [209, 112] on link "№ 361644102" at bounding box center [211, 113] width 48 height 7
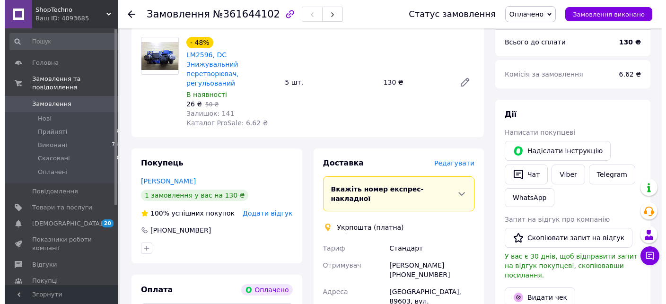
scroll to position [28, 0]
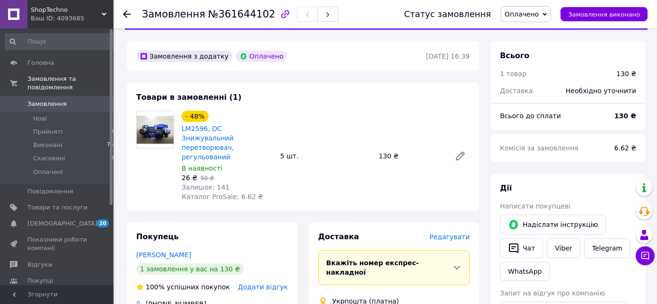
click at [467, 233] on span "Редагувати" at bounding box center [449, 237] width 40 height 8
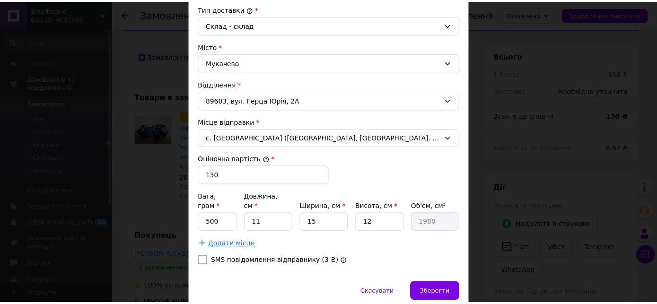
scroll to position [284, 0]
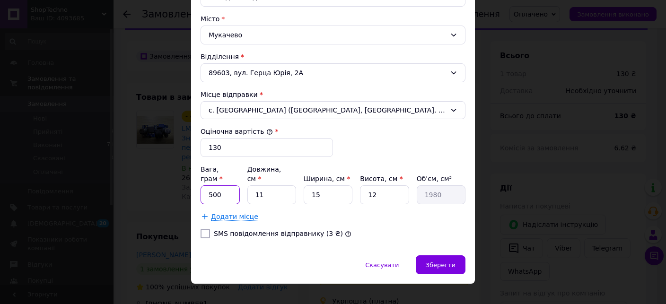
click at [229, 187] on input "500" at bounding box center [220, 194] width 39 height 19
type input "100"
click at [280, 185] on input "11" at bounding box center [271, 194] width 49 height 19
type input "1"
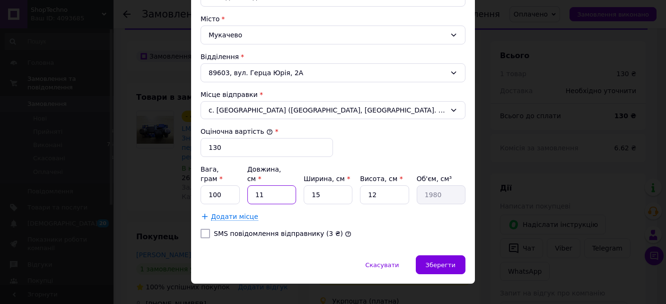
type input "180"
type input "14"
type input "2520"
type input "14"
click at [366, 189] on input "12" at bounding box center [384, 194] width 49 height 19
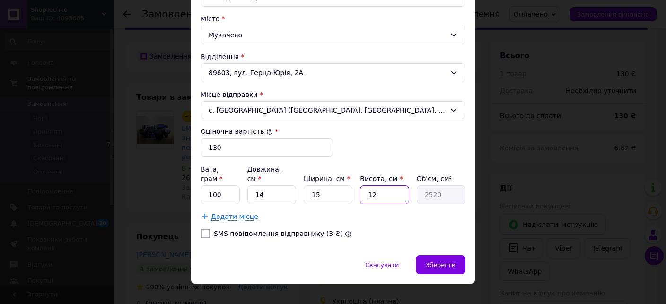
click at [366, 189] on input "12" at bounding box center [384, 194] width 49 height 19
type input "5"
type input "1050"
type input "5"
click at [446, 262] on span "Зберегти" at bounding box center [441, 265] width 30 height 7
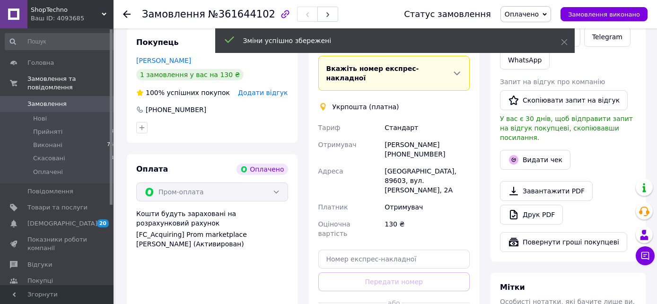
scroll to position [227, 0]
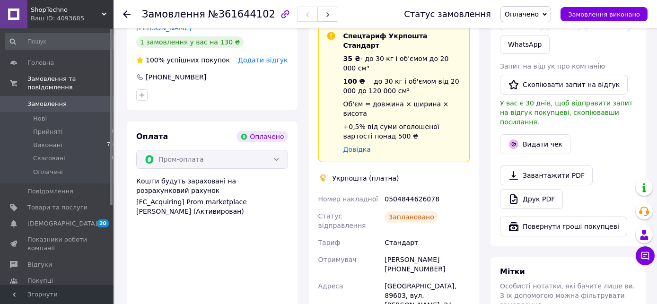
scroll to position [278, 0]
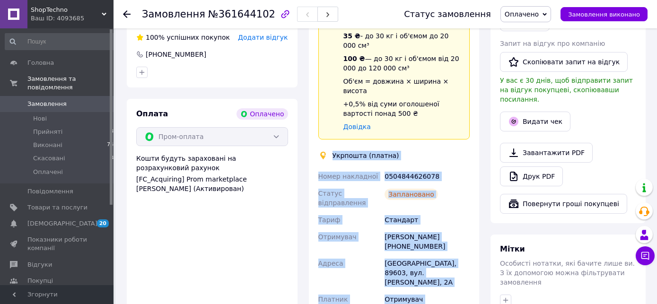
drag, startPoint x: 332, startPoint y: 107, endPoint x: 407, endPoint y: 185, distance: 107.4
copy div "Укрпошта (платна) Номер накладної 0504844626078 Статус відправлення Заплановано…"
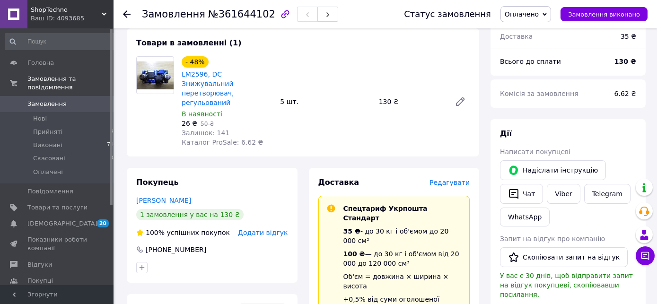
scroll to position [78, 0]
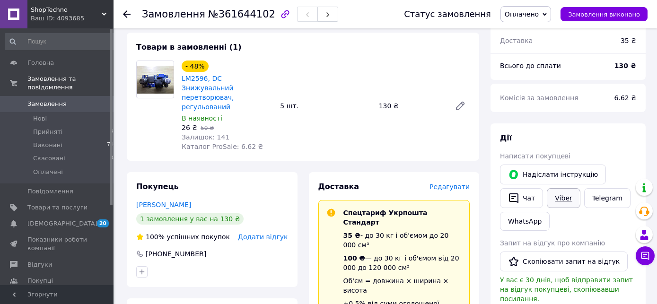
click at [557, 194] on link "Viber" at bounding box center [563, 198] width 33 height 20
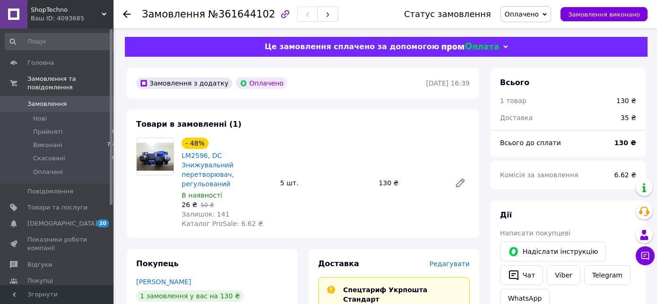
scroll to position [0, 0]
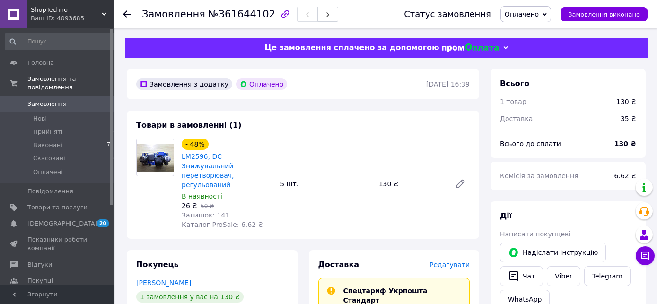
click at [46, 100] on span "Замовлення" at bounding box center [46, 104] width 39 height 9
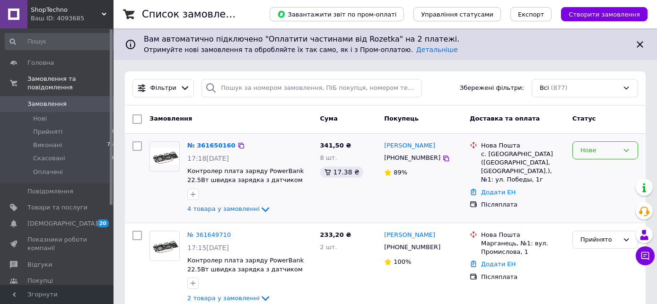
click at [615, 152] on div "Нове" at bounding box center [599, 151] width 38 height 10
click at [596, 166] on li "Прийнято" at bounding box center [605, 169] width 65 height 17
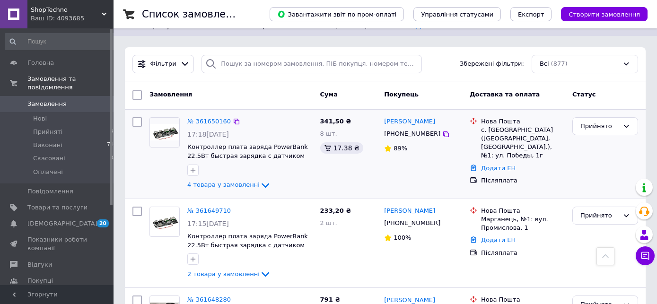
scroll to position [24, 0]
click at [217, 124] on link "№ 361650160" at bounding box center [209, 121] width 44 height 7
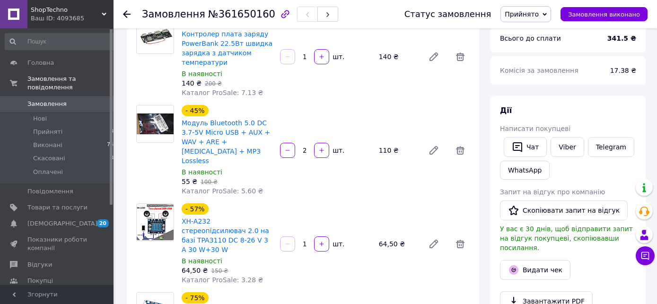
scroll to position [94, 0]
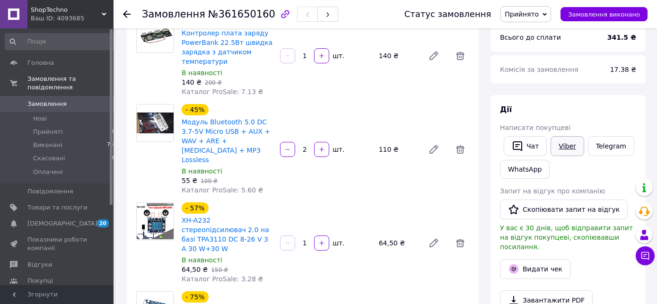
click at [569, 144] on link "Viber" at bounding box center [566, 146] width 33 height 20
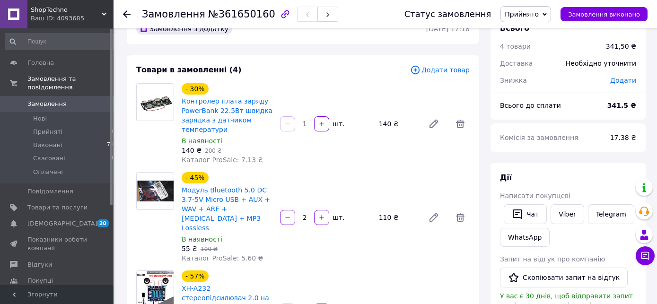
scroll to position [0, 0]
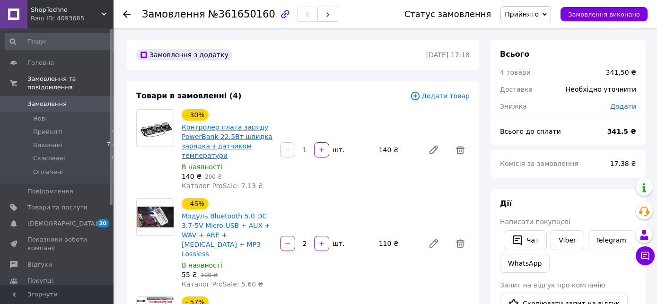
drag, startPoint x: 232, startPoint y: 137, endPoint x: 237, endPoint y: 138, distance: 5.3
click at [237, 138] on link "Контролер плата заряду PowerBank 22.5Вт швидка зарядка з датчиком температури" at bounding box center [227, 141] width 91 height 36
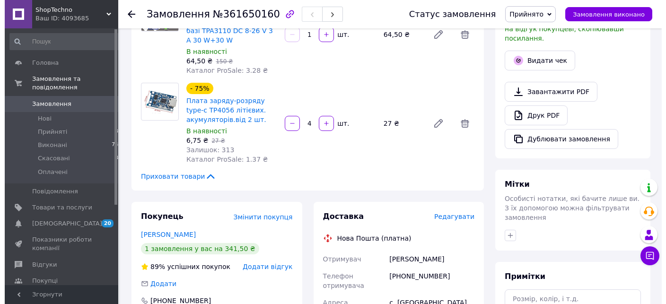
scroll to position [299, 0]
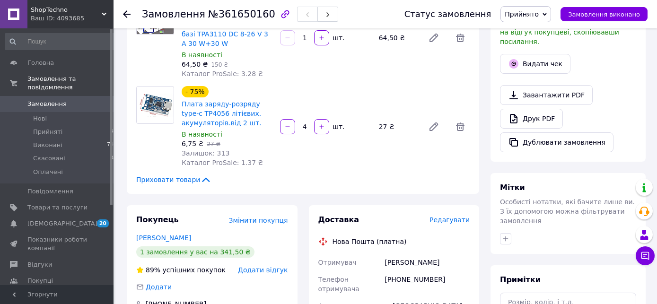
click at [457, 216] on span "Редагувати" at bounding box center [449, 220] width 40 height 8
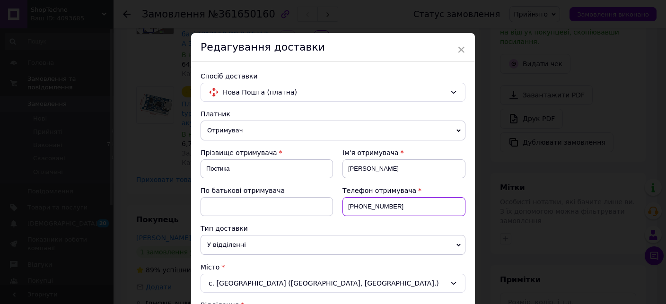
click at [454, 201] on input "[PHONE_NUMBER]" at bounding box center [403, 206] width 123 height 19
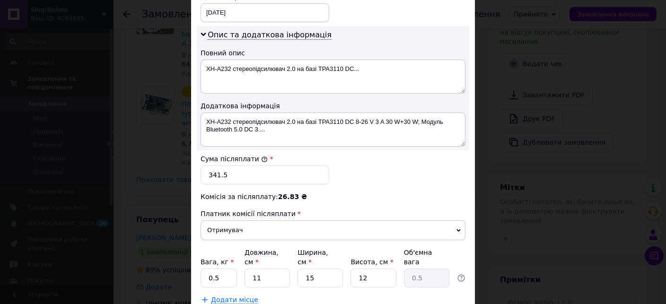
scroll to position [487, 0]
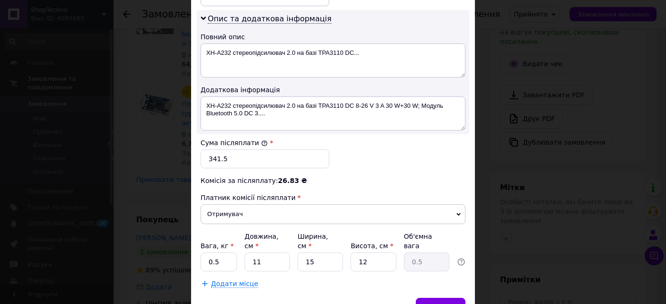
click at [236, 265] on div "Вага, кг * 0.5 Довжина, см * 11 Ширина, см * 15 Висота, см * 12 Об'ємна вага 0.5" at bounding box center [333, 252] width 265 height 40
click at [224, 271] on input "0.5" at bounding box center [219, 262] width 36 height 19
type input "0.1"
click at [370, 267] on input "12" at bounding box center [372, 262] width 45 height 19
click at [371, 267] on input "12" at bounding box center [372, 262] width 45 height 19
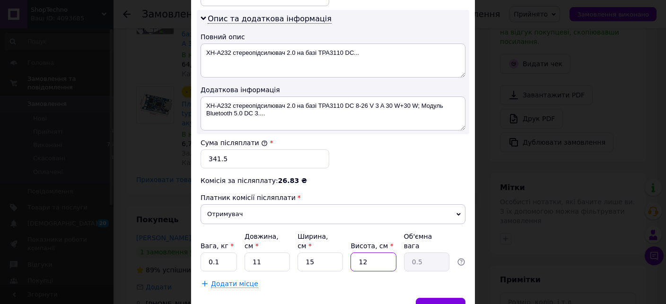
type input "4"
type input "0.17"
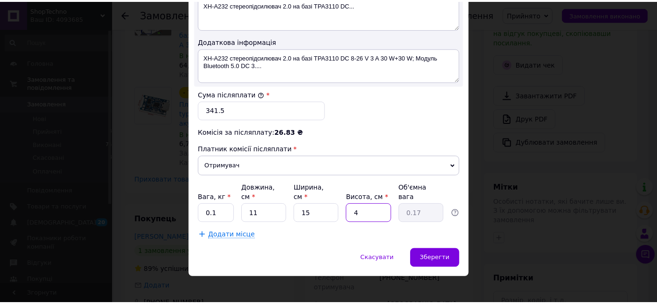
scroll to position [547, 0]
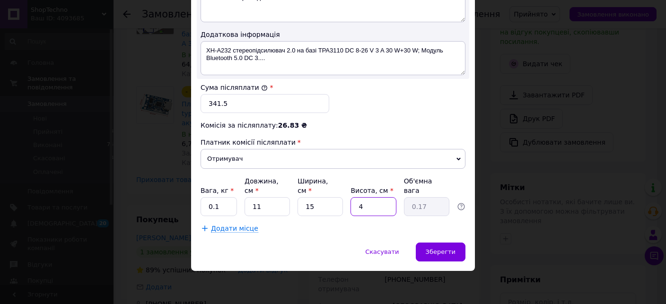
type input "4"
click at [230, 211] on input "0.1" at bounding box center [219, 206] width 36 height 19
type input "0.15"
click at [431, 250] on span "Зберегти" at bounding box center [441, 251] width 30 height 7
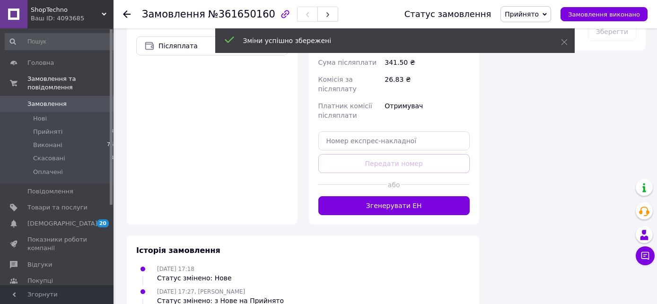
scroll to position [649, 0]
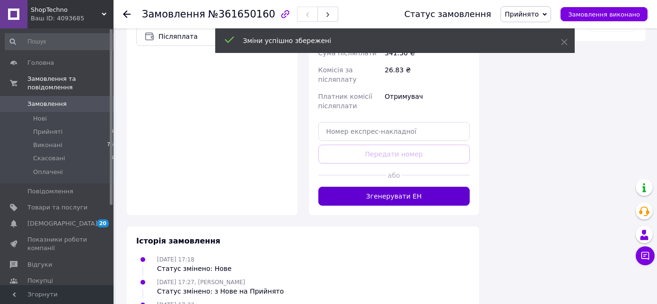
click at [408, 187] on button "Згенерувати ЕН" at bounding box center [394, 196] width 152 height 19
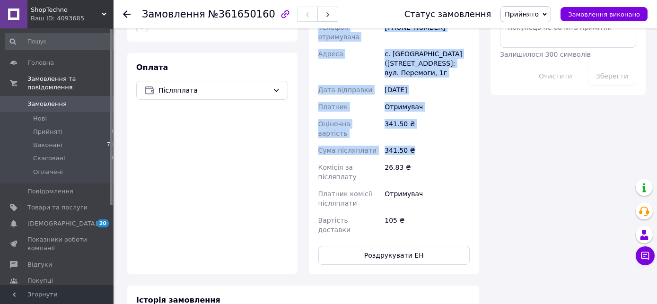
scroll to position [599, 0]
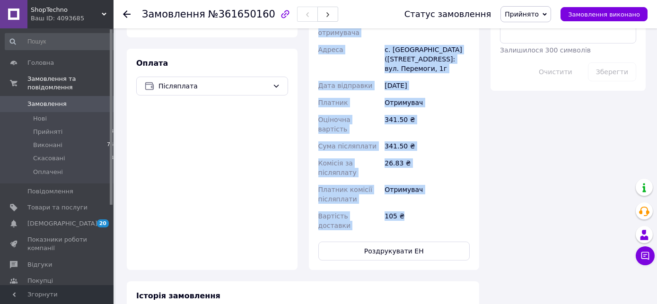
click at [435, 173] on div "Доставка Редагувати Нова Пошта (платна) Номер накладної 20451247414881 Статус в…" at bounding box center [394, 88] width 152 height 346
copy div "Нова Пошта (платна) Номер накладної 20451247414881 Статус відправлення Запланов…"
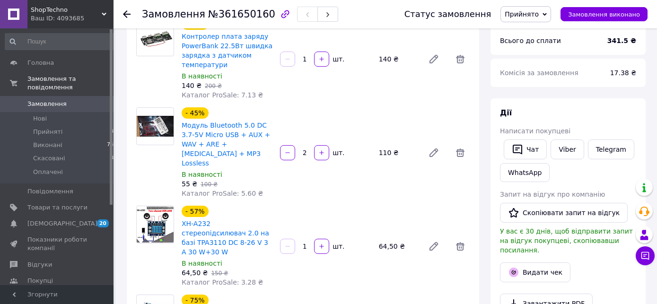
scroll to position [50, 0]
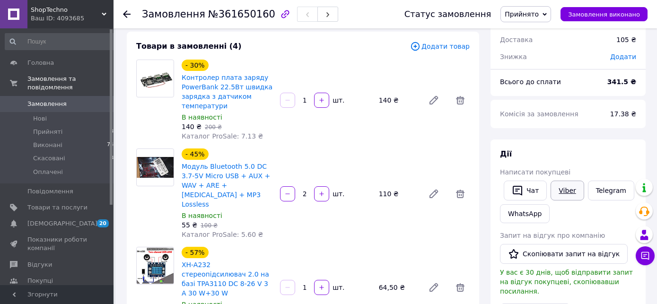
click at [574, 193] on link "Viber" at bounding box center [566, 191] width 33 height 20
click at [40, 100] on span "Замовлення" at bounding box center [46, 104] width 39 height 9
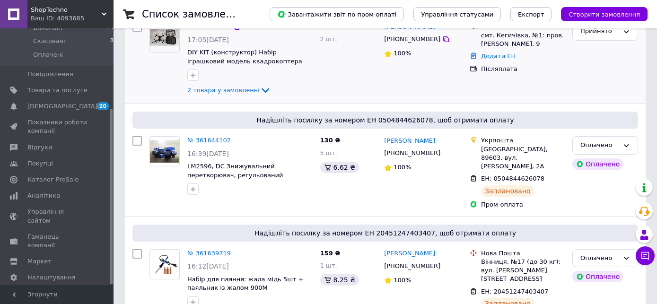
scroll to position [299, 0]
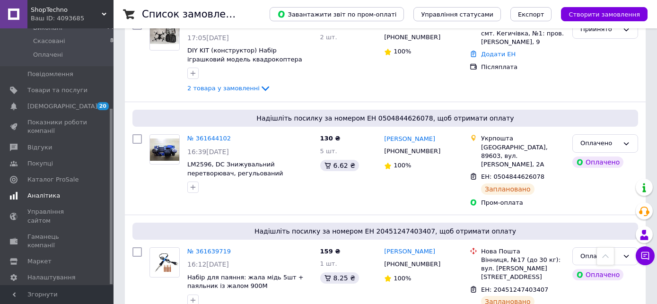
click at [49, 192] on span "Аналітика" at bounding box center [43, 196] width 33 height 9
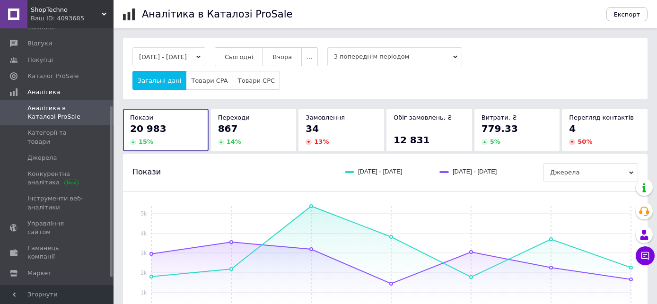
click at [205, 53] on button "[DATE] - [DATE]" at bounding box center [168, 56] width 73 height 19
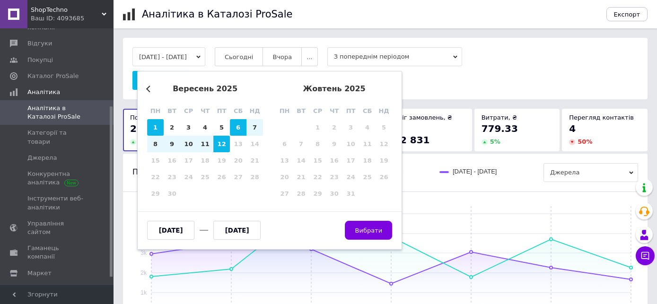
click at [155, 125] on div "1" at bounding box center [155, 127] width 17 height 17
type input "[DATE]"
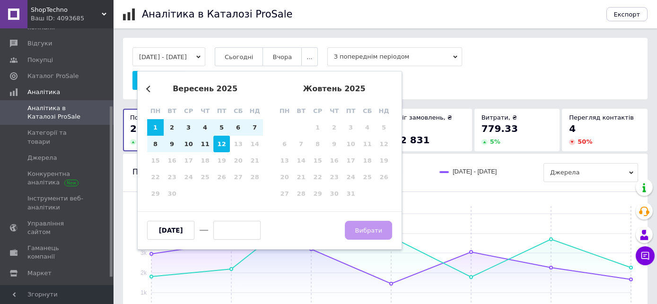
click at [217, 142] on div "12" at bounding box center [221, 144] width 17 height 17
type input "[DATE]"
click at [366, 230] on span "Вибрати" at bounding box center [368, 230] width 27 height 7
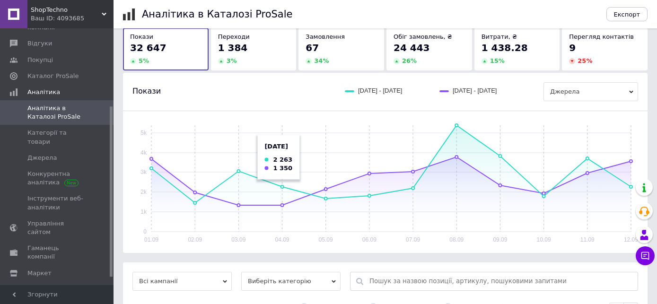
scroll to position [100, 0]
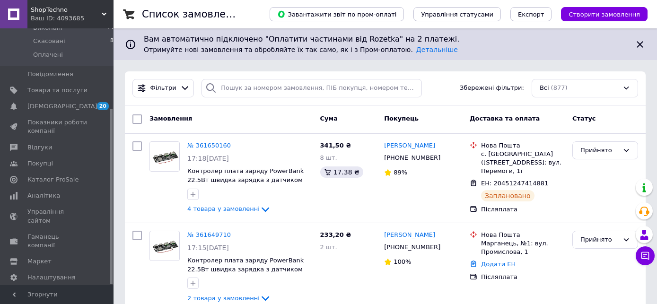
click at [605, 21] on div "Завантажити звіт по пром-оплаті Управління статусами Експорт Створити замовлення" at bounding box center [449, 14] width 397 height 28
click at [606, 11] on span "Створити замовлення" at bounding box center [603, 14] width 71 height 7
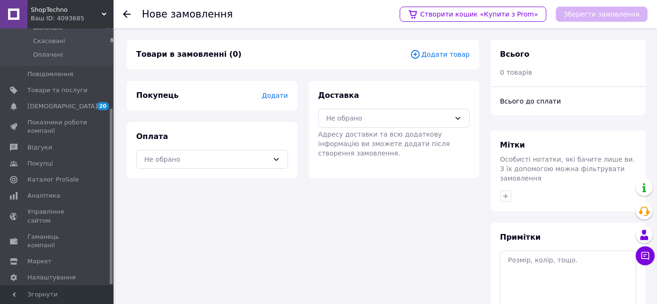
click at [451, 57] on span "Додати товар" at bounding box center [440, 54] width 60 height 10
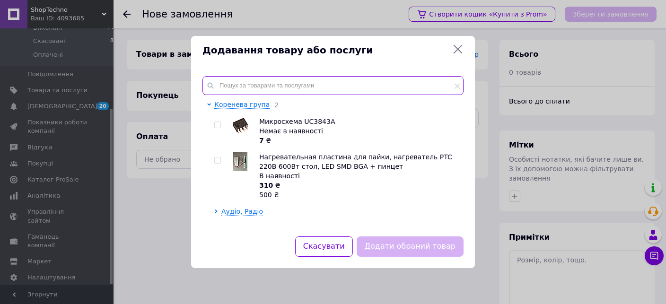
click at [363, 89] on input "text" at bounding box center [332, 85] width 261 height 19
click at [354, 88] on input "text" at bounding box center [332, 85] width 261 height 19
click at [304, 83] on input "text" at bounding box center [332, 85] width 261 height 19
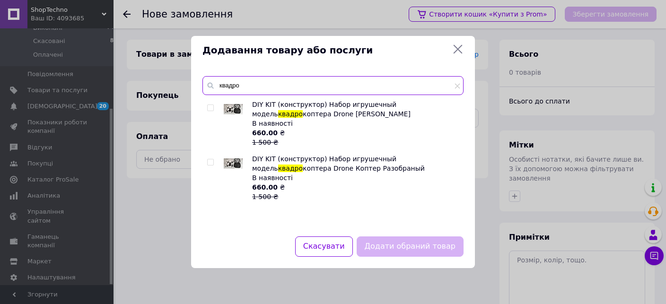
type input "квадро"
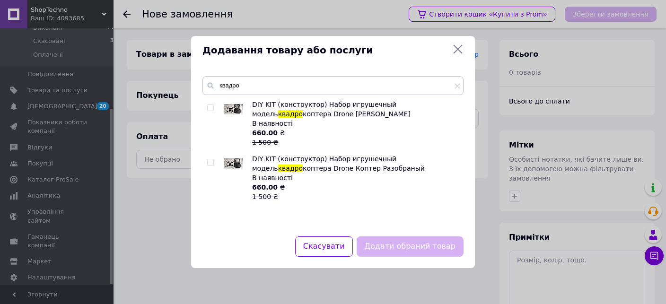
click at [207, 162] on div "DIY KIT (конструктор) Набор игрушечный модель квадро коптера Drone Коптер В ная…" at bounding box center [332, 162] width 261 height 125
click at [213, 161] on input "checkbox" at bounding box center [210, 162] width 6 height 6
checkbox input "true"
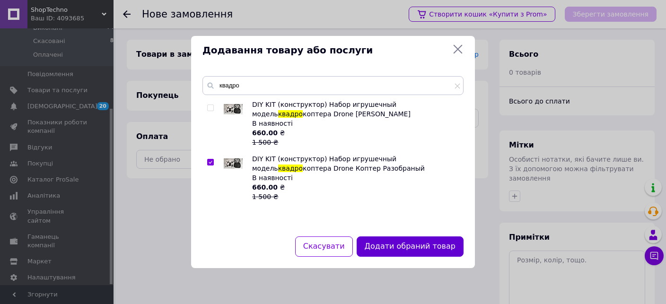
click at [377, 244] on button "Додати обраний товар" at bounding box center [410, 246] width 107 height 20
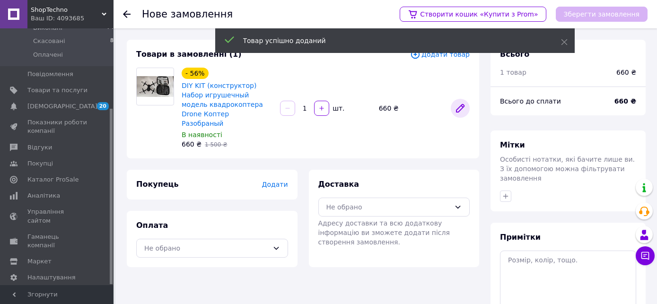
click at [462, 103] on icon at bounding box center [459, 108] width 11 height 11
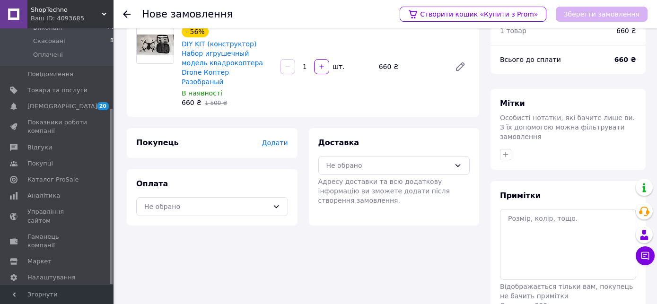
scroll to position [94, 0]
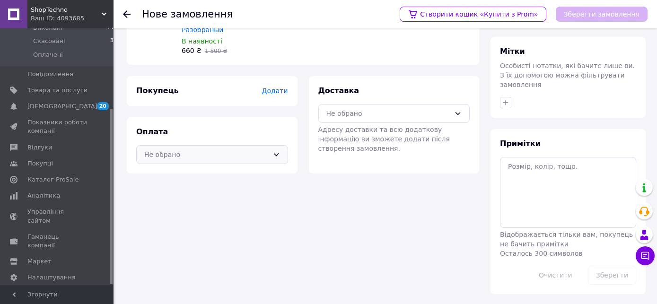
click at [255, 149] on div "Не обрано" at bounding box center [206, 154] width 124 height 10
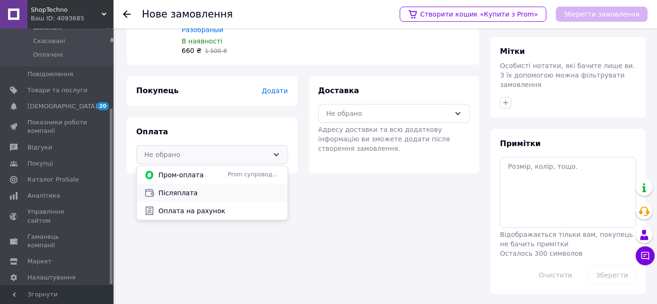
click at [190, 188] on span "Післяплата" at bounding box center [219, 192] width 122 height 9
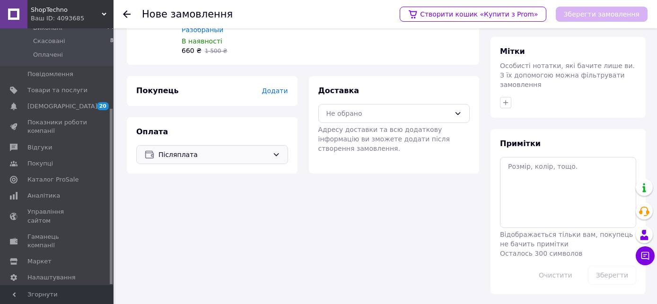
click at [279, 87] on span "Додати" at bounding box center [275, 91] width 26 height 8
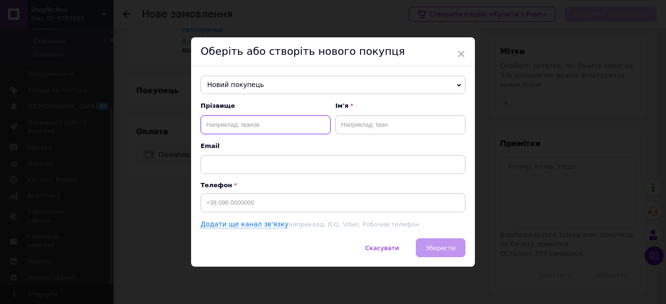
click at [302, 127] on input "text" at bounding box center [266, 124] width 130 height 19
type input "Порошин"
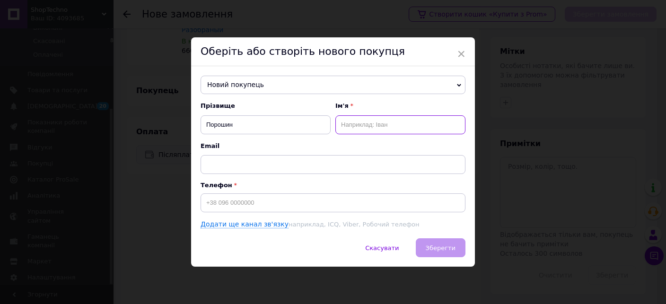
click at [356, 122] on input "text" at bounding box center [400, 124] width 130 height 19
type input "[PERSON_NAME]"
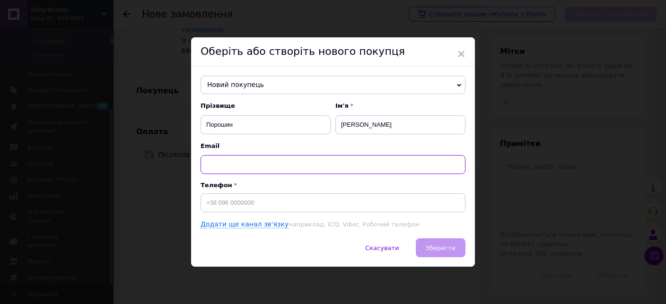
click at [279, 166] on input "text" at bounding box center [333, 164] width 265 height 19
click at [277, 200] on input at bounding box center [333, 202] width 265 height 19
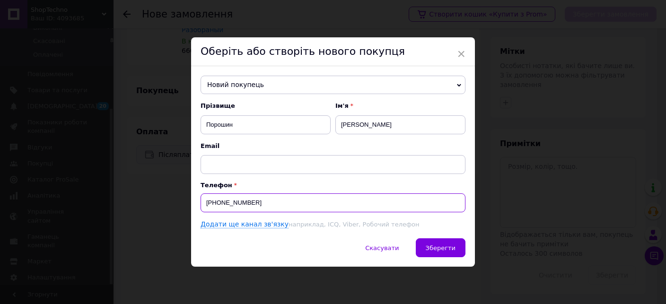
type input "[PHONE_NUMBER]"
click at [426, 236] on div "Новий покупець [PERSON_NAME] [PERSON_NAME] [PHONE_NUMBER] [PERSON_NAME] [PHONE_…" at bounding box center [333, 152] width 284 height 173
click at [428, 243] on button "Зберегти" at bounding box center [441, 247] width 50 height 19
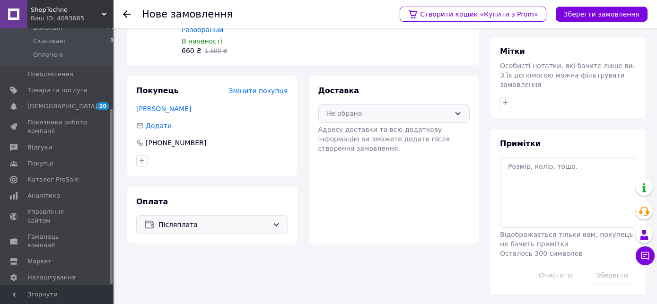
click at [366, 108] on div "Не обрано" at bounding box center [388, 113] width 124 height 10
click at [378, 129] on span "Нова Пошта (платна)" at bounding box center [401, 133] width 122 height 9
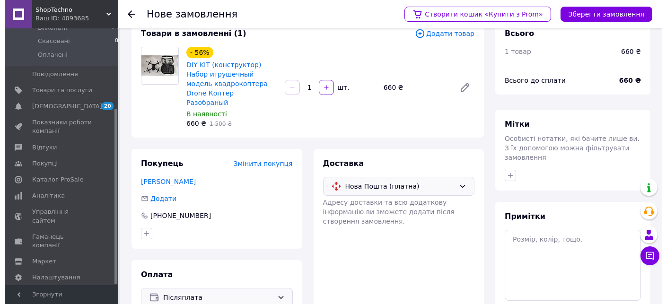
scroll to position [0, 0]
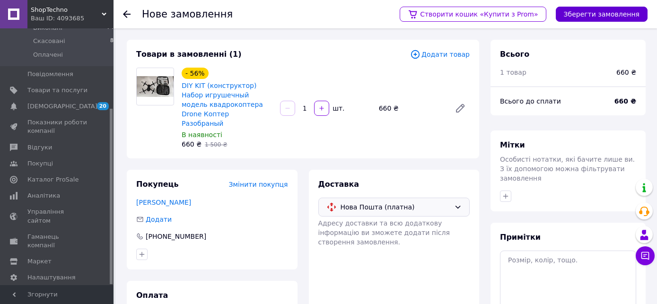
click at [590, 10] on button "Зберегти замовлення" at bounding box center [602, 14] width 92 height 15
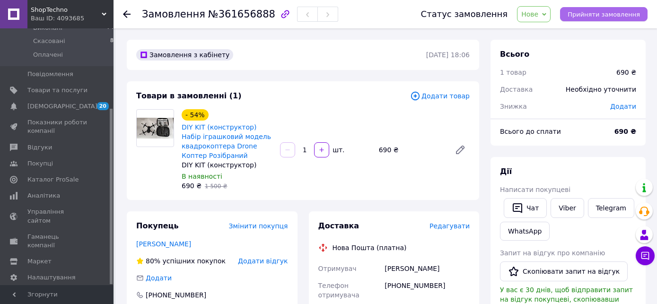
click at [591, 17] on span "Прийняти замовлення" at bounding box center [603, 14] width 72 height 7
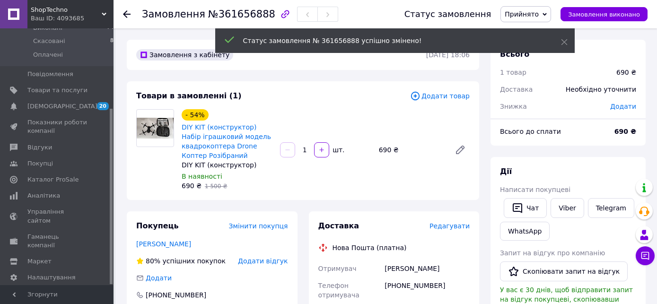
click at [455, 228] on span "Редагувати" at bounding box center [449, 226] width 40 height 8
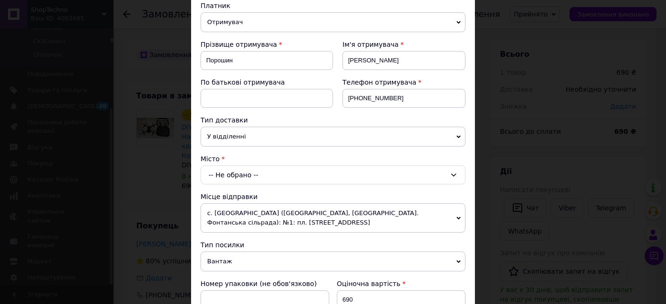
scroll to position [108, 0]
click at [273, 170] on div "-- Не обрано --" at bounding box center [333, 175] width 265 height 19
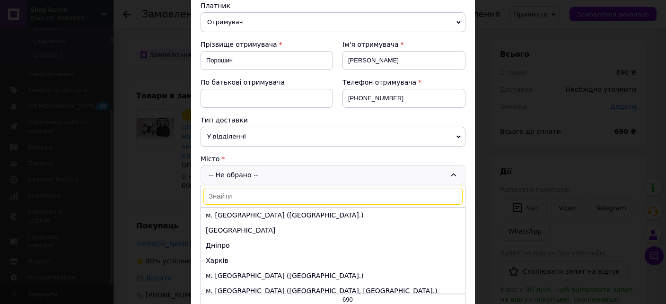
click at [261, 191] on input at bounding box center [332, 196] width 259 height 17
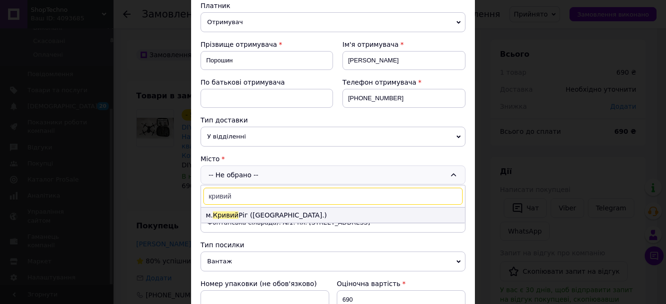
type input "кривий"
click at [262, 210] on li "м. [GEOGRAPHIC_DATA] ([GEOGRAPHIC_DATA].)" at bounding box center [333, 215] width 264 height 15
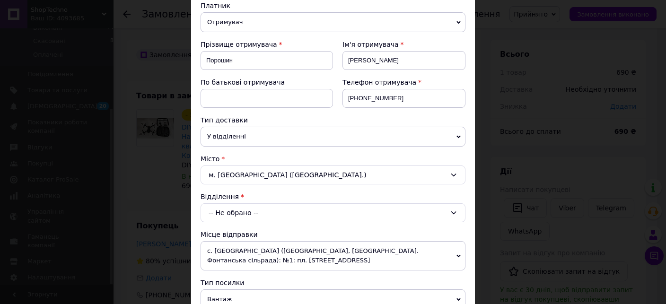
click at [264, 211] on div "-- Не обрано --" at bounding box center [333, 212] width 265 height 19
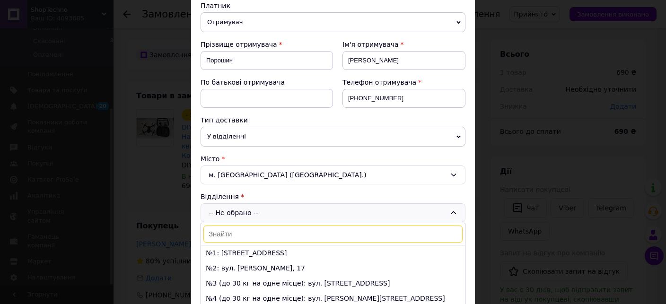
click at [271, 237] on input at bounding box center [332, 234] width 259 height 17
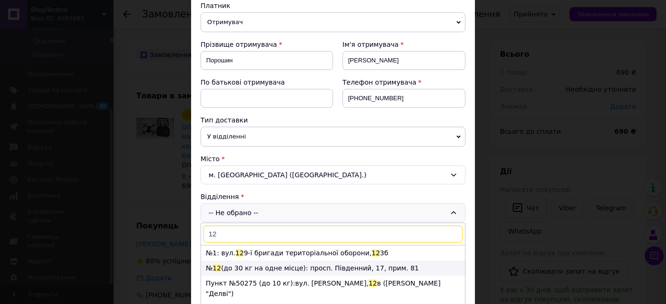
type input "12"
click at [283, 268] on li "№ 12 (до 30 кг на одне місце): просп. Південний, 17, прим. 81" at bounding box center [333, 268] width 264 height 15
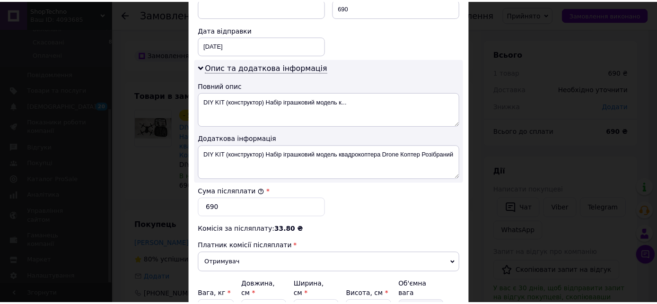
scroll to position [541, 0]
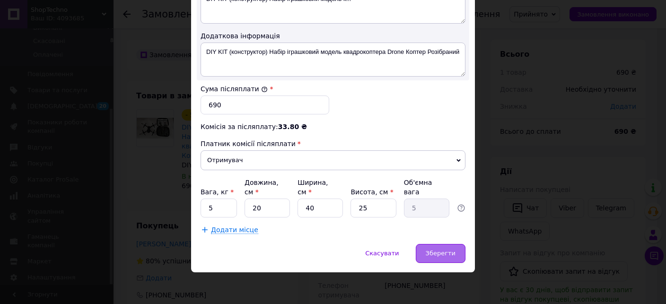
click at [432, 262] on div "Зберегти" at bounding box center [441, 253] width 50 height 19
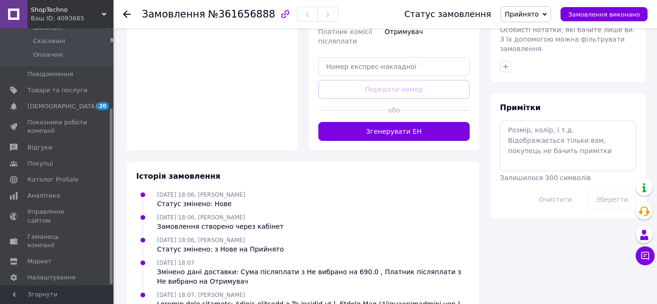
scroll to position [421, 0]
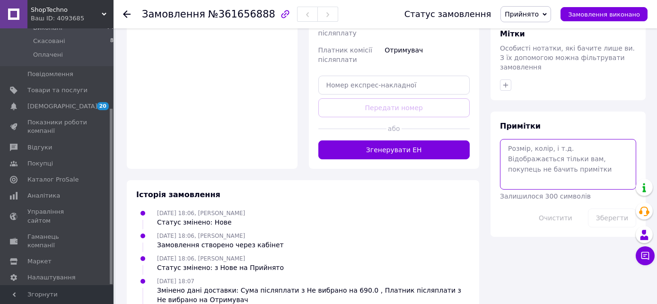
paste textarea "20451247441725"
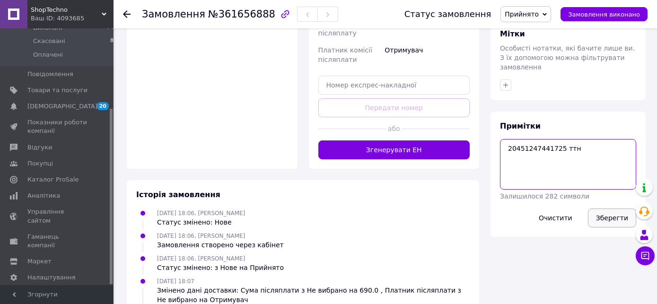
type textarea "20451247441725 ттн"
click at [622, 209] on button "Зберегти" at bounding box center [612, 218] width 48 height 19
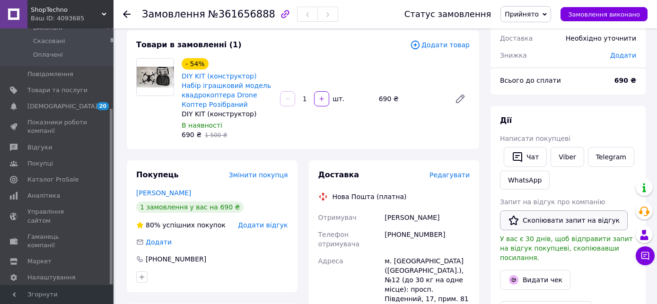
scroll to position [36, 0]
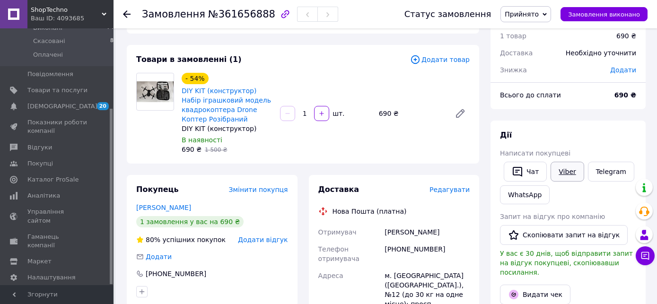
click at [568, 168] on link "Viber" at bounding box center [566, 172] width 33 height 20
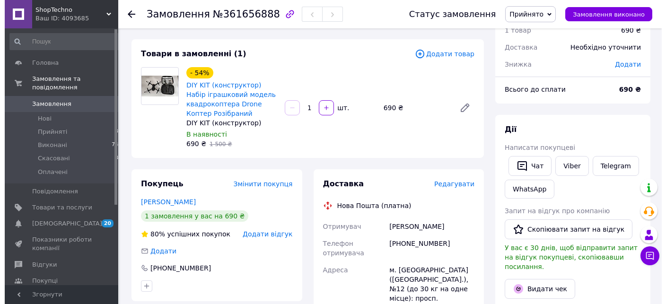
scroll to position [0, 0]
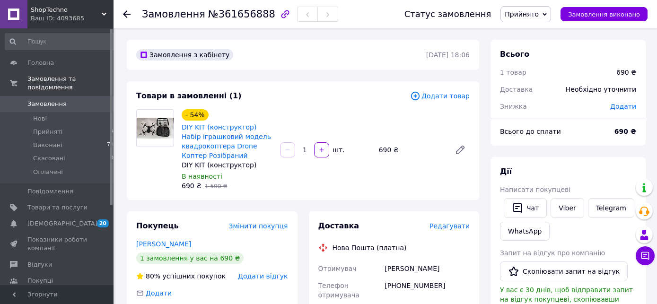
click at [65, 96] on link "Замовлення 0" at bounding box center [61, 104] width 122 height 16
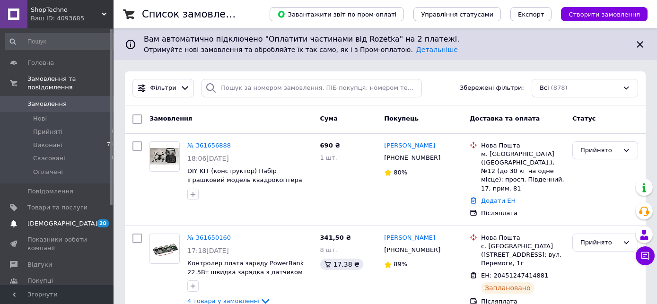
click at [57, 219] on span "[DEMOGRAPHIC_DATA]" at bounding box center [62, 223] width 70 height 9
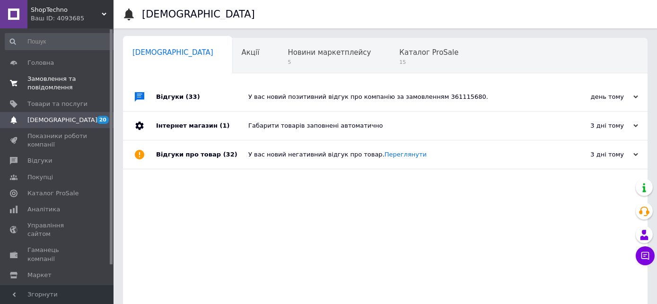
click at [54, 83] on span "Замовлення та повідомлення" at bounding box center [57, 83] width 60 height 17
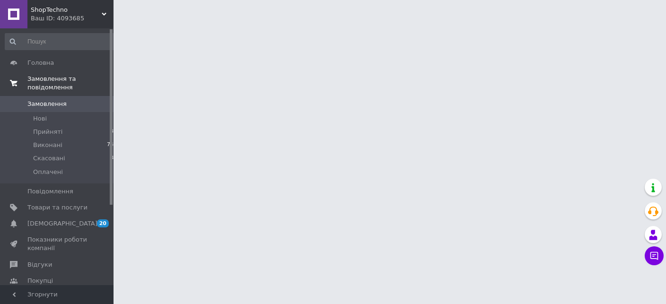
click at [48, 80] on span "Замовлення та повідомлення" at bounding box center [70, 83] width 86 height 17
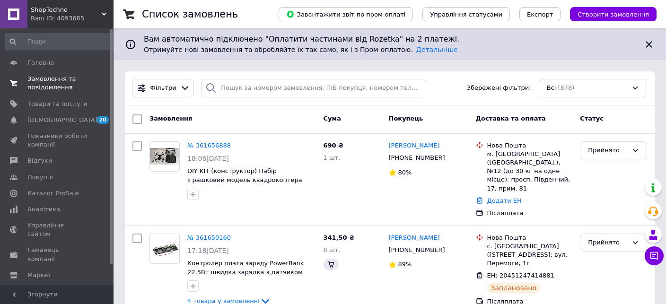
click at [48, 80] on span "Замовлення та повідомлення" at bounding box center [57, 83] width 60 height 17
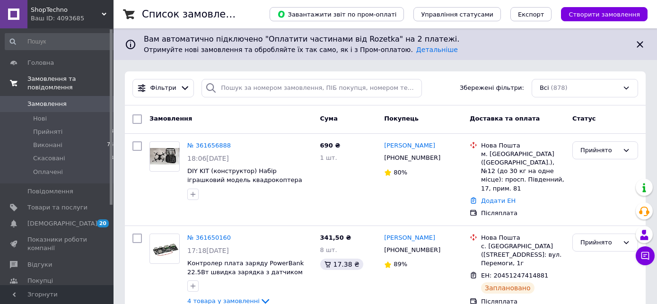
click at [49, 100] on span "Замовлення" at bounding box center [46, 104] width 39 height 9
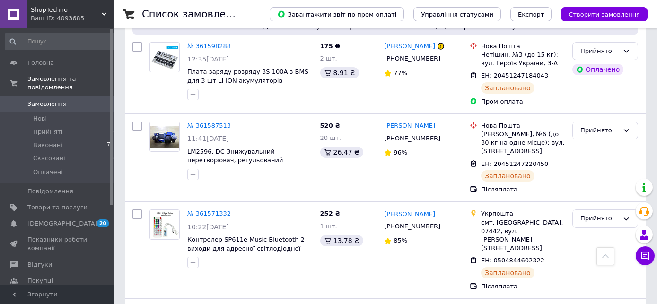
scroll to position [749, 0]
